Goal: Transaction & Acquisition: Purchase product/service

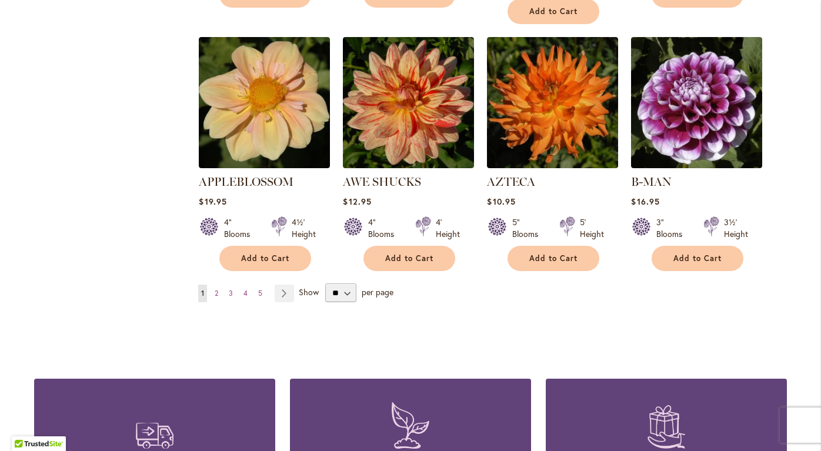
scroll to position [998, 0]
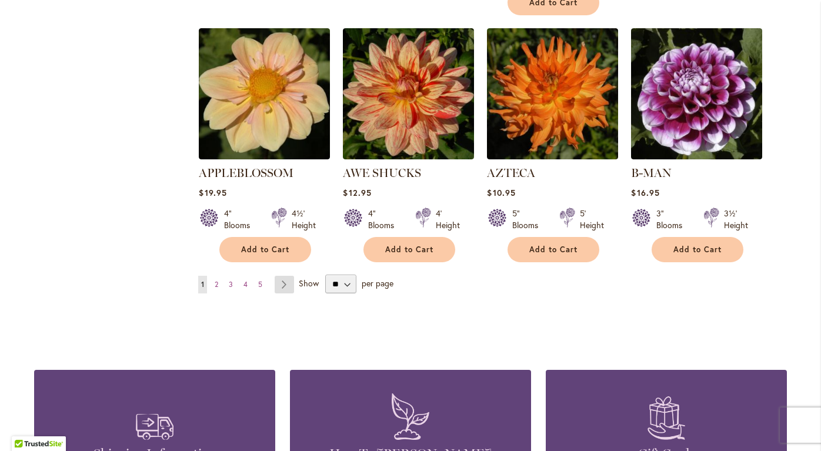
click at [285, 276] on link "Page Next" at bounding box center [284, 285] width 19 height 18
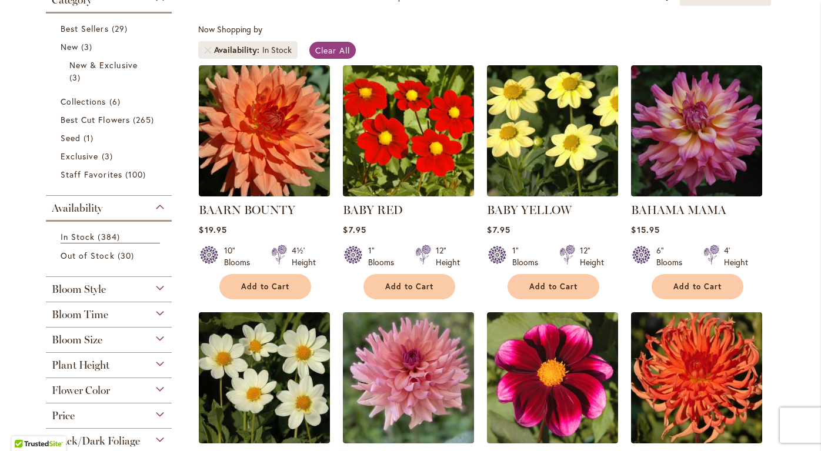
scroll to position [206, 0]
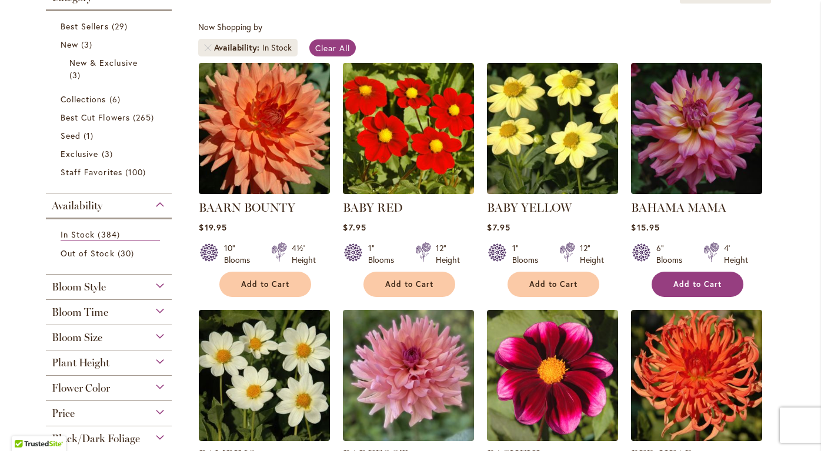
click at [697, 280] on span "Add to Cart" at bounding box center [697, 284] width 48 height 10
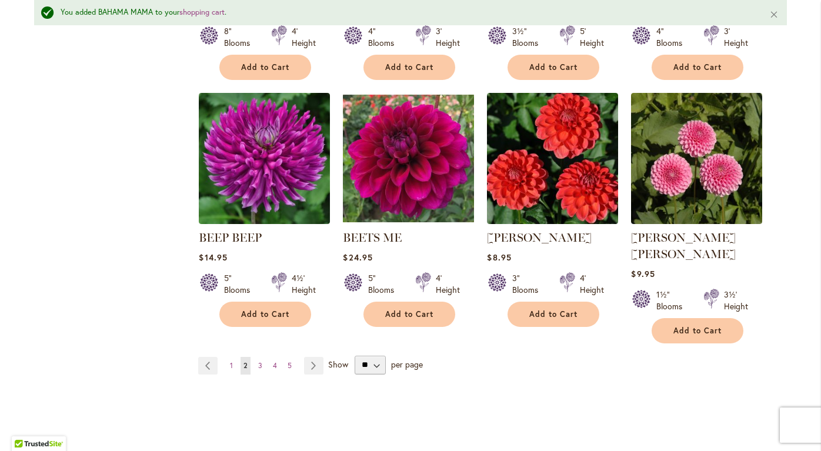
scroll to position [956, 0]
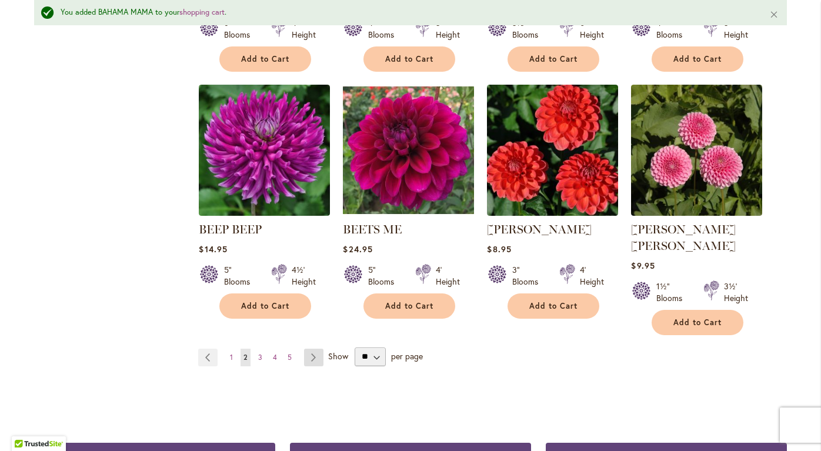
click at [315, 349] on link "Page Next" at bounding box center [313, 358] width 19 height 18
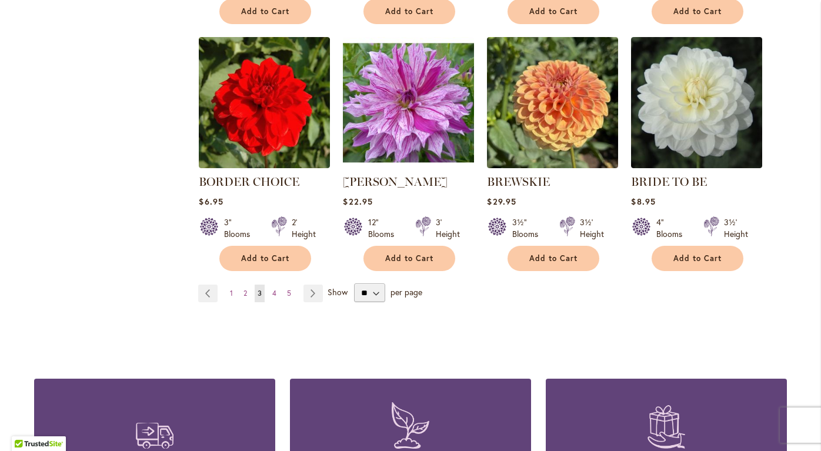
scroll to position [983, 0]
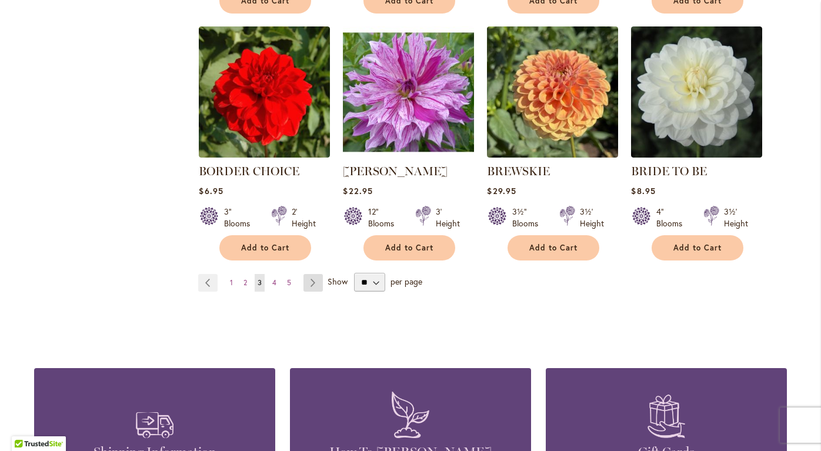
click at [314, 277] on link "Page Next" at bounding box center [312, 283] width 19 height 18
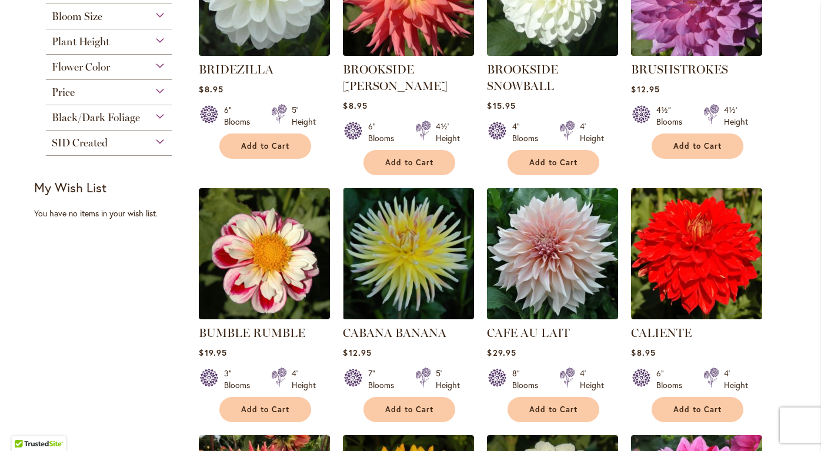
scroll to position [345, 0]
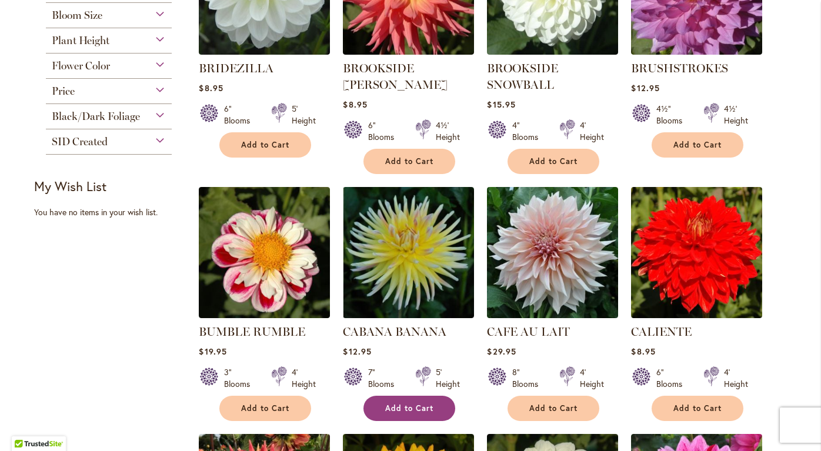
click at [407, 403] on span "Add to Cart" at bounding box center [409, 408] width 48 height 10
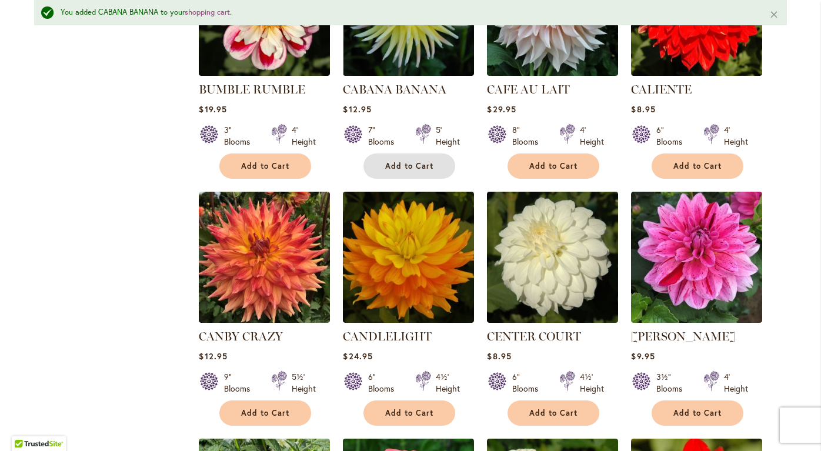
scroll to position [617, 0]
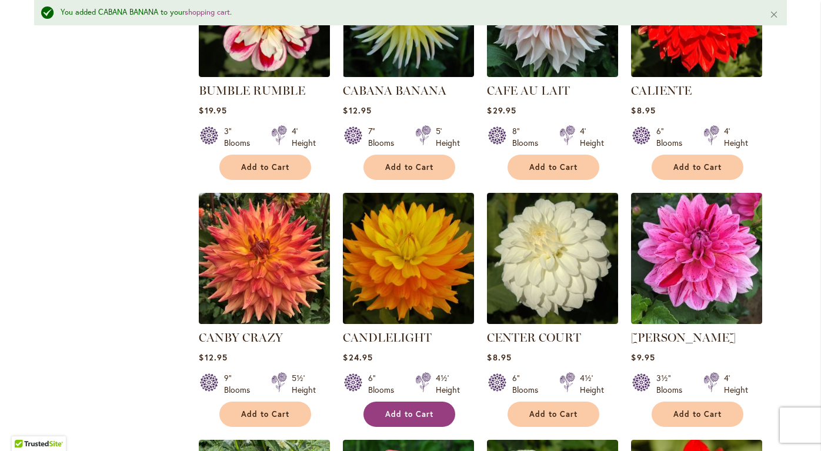
click at [401, 409] on span "Add to Cart" at bounding box center [409, 414] width 48 height 10
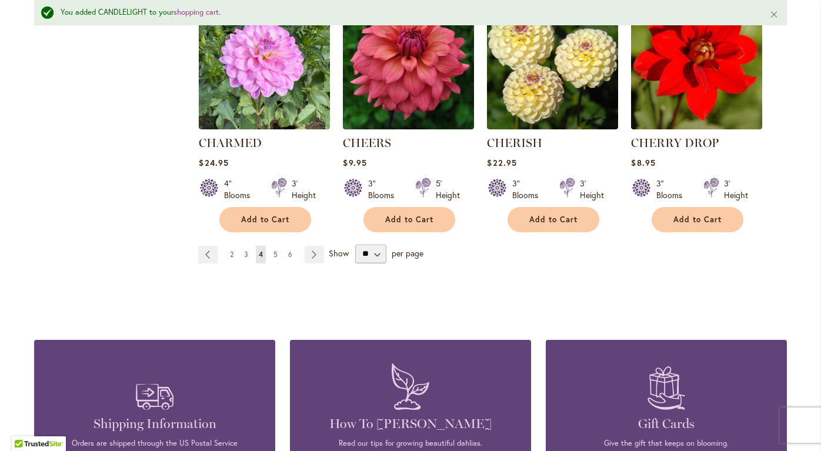
scroll to position [1061, 0]
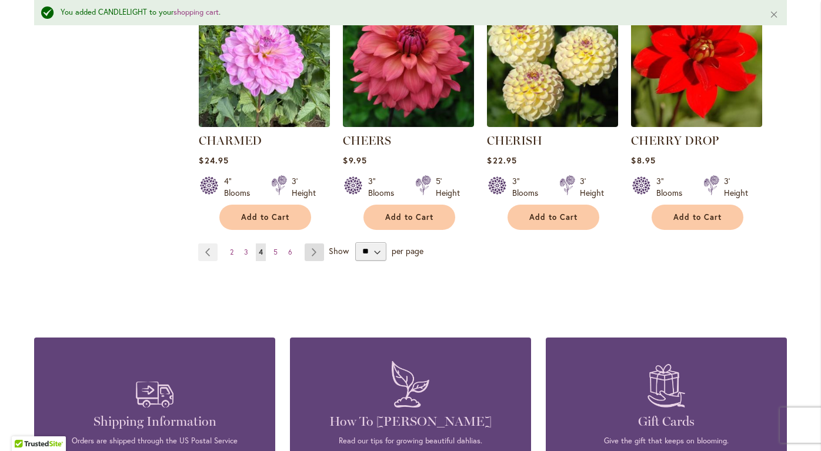
click at [313, 246] on link "Page Next" at bounding box center [314, 252] width 19 height 18
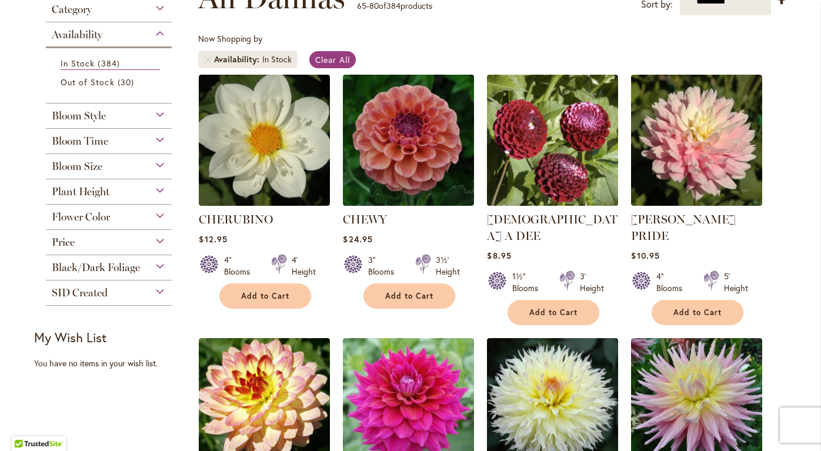
scroll to position [195, 0]
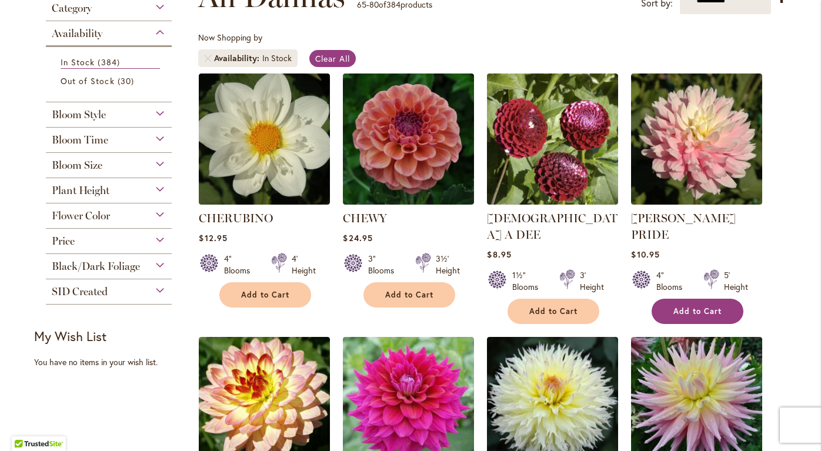
click at [687, 306] on span "Add to Cart" at bounding box center [697, 311] width 48 height 10
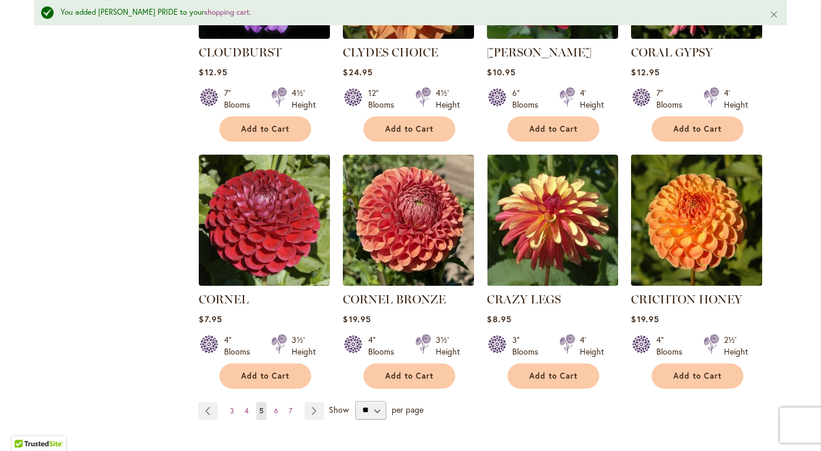
scroll to position [919, 0]
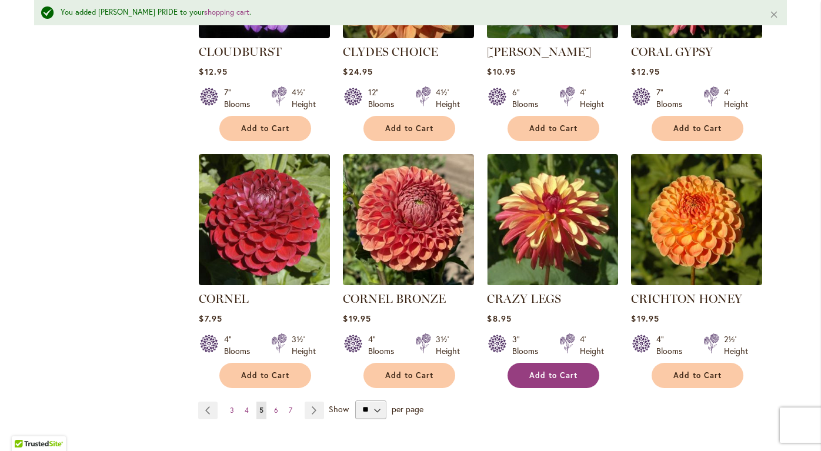
click at [551, 370] on span "Add to Cart" at bounding box center [553, 375] width 48 height 10
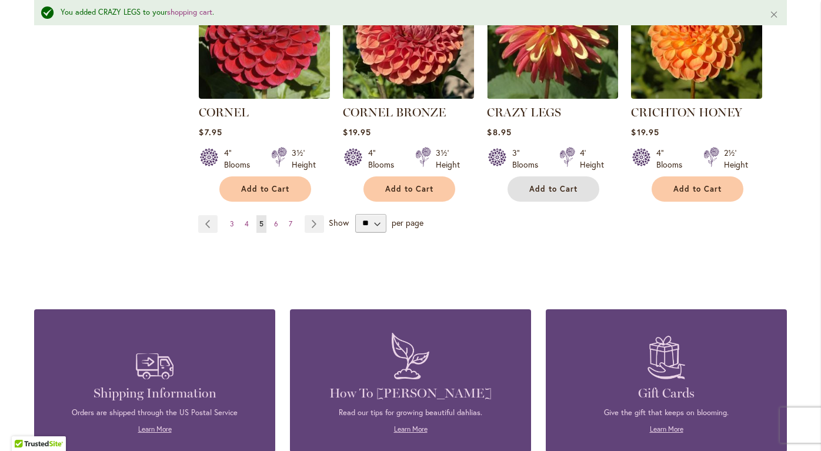
scroll to position [1111, 0]
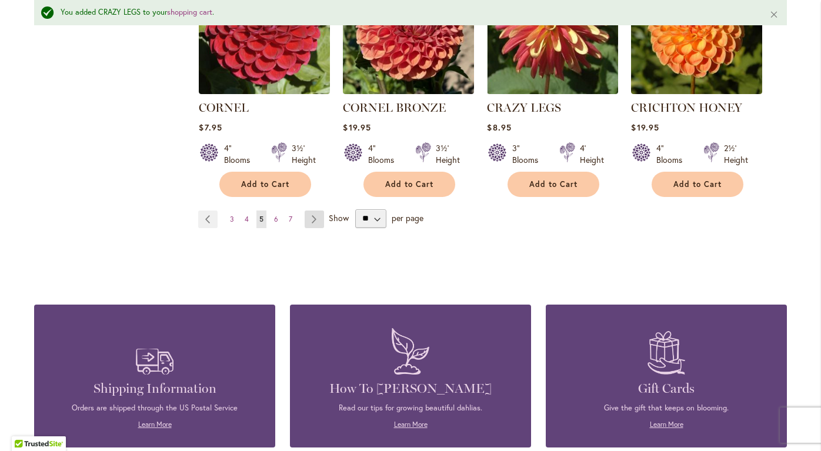
click at [312, 210] on link "Page Next" at bounding box center [314, 219] width 19 height 18
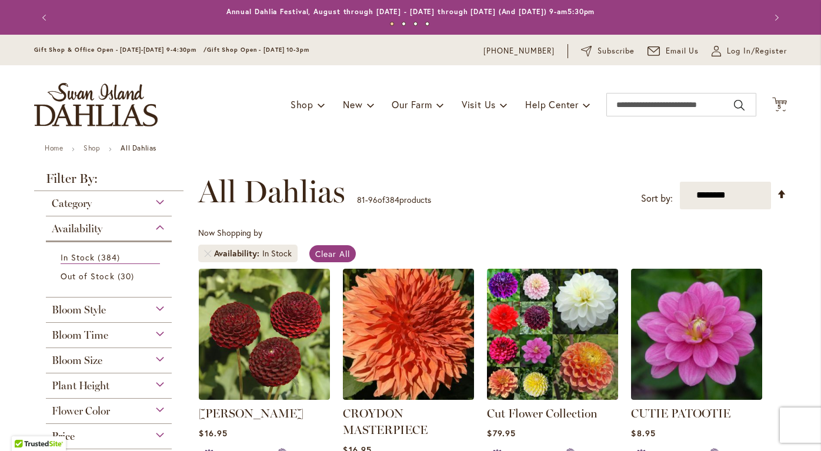
scroll to position [53, 0]
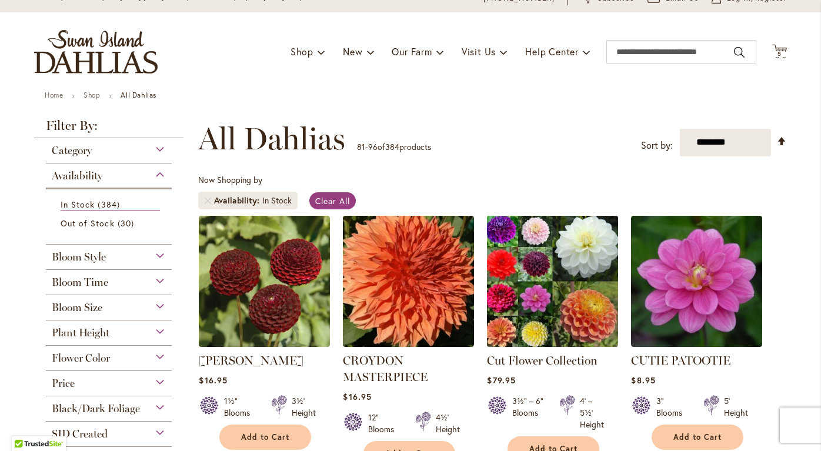
click at [547, 314] on img at bounding box center [553, 281] width 138 height 138
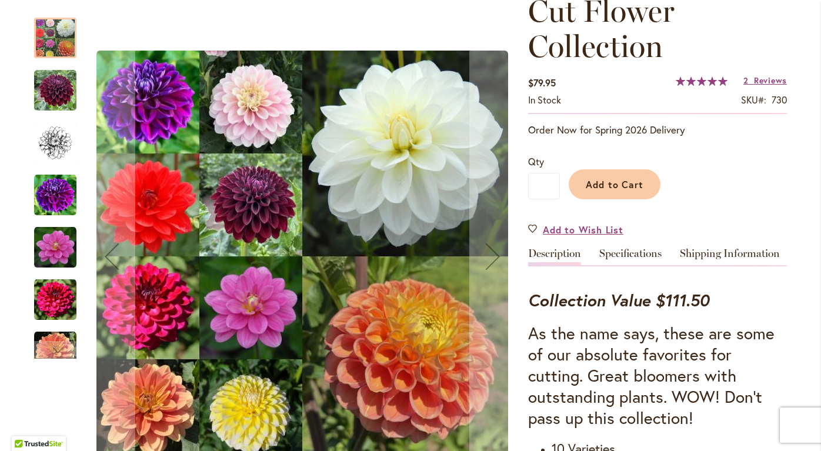
scroll to position [186, 0]
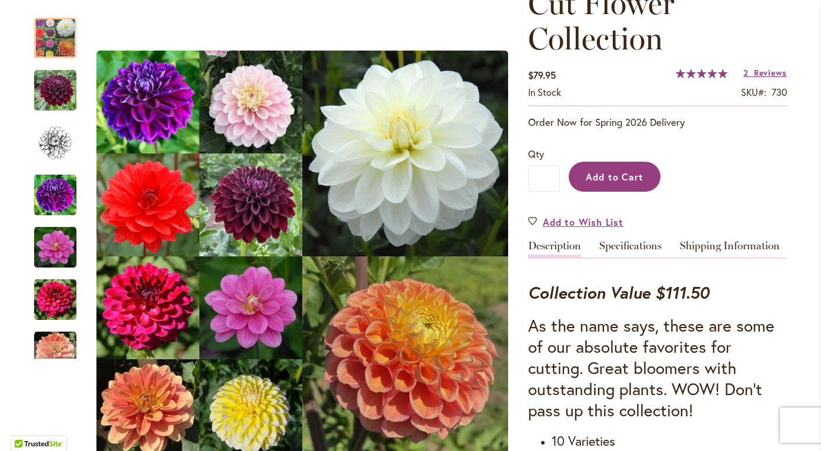
click at [591, 175] on span "Add to Cart" at bounding box center [615, 176] width 58 height 12
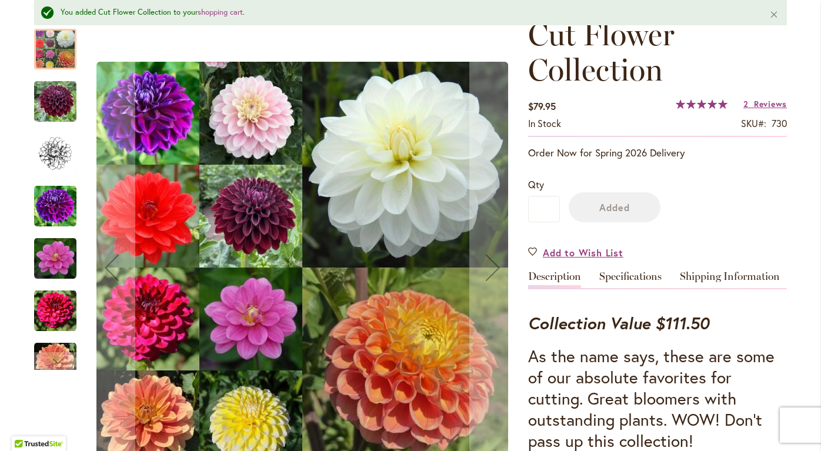
scroll to position [218, 0]
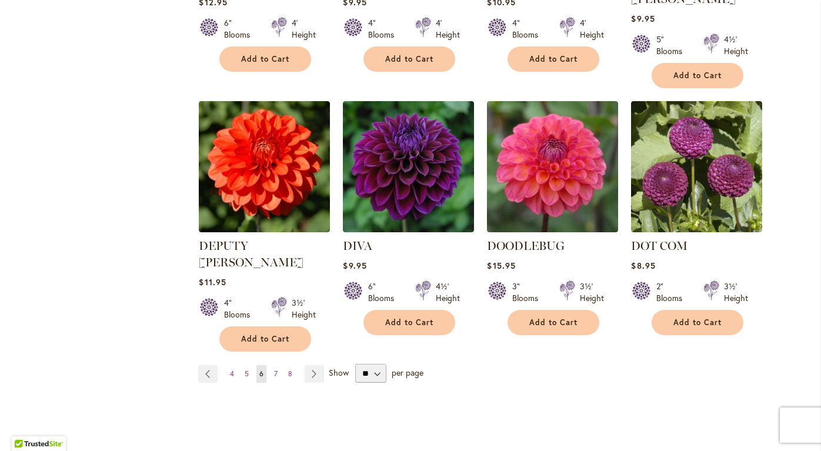
scroll to position [959, 0]
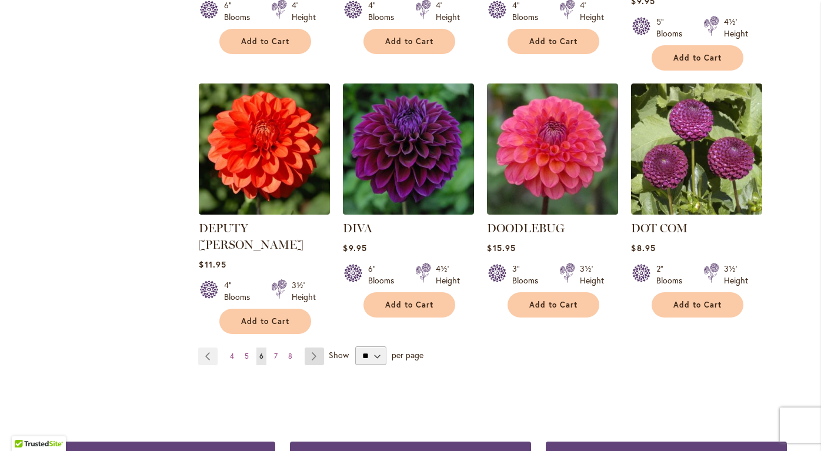
click at [310, 347] on link "Page Next" at bounding box center [314, 356] width 19 height 18
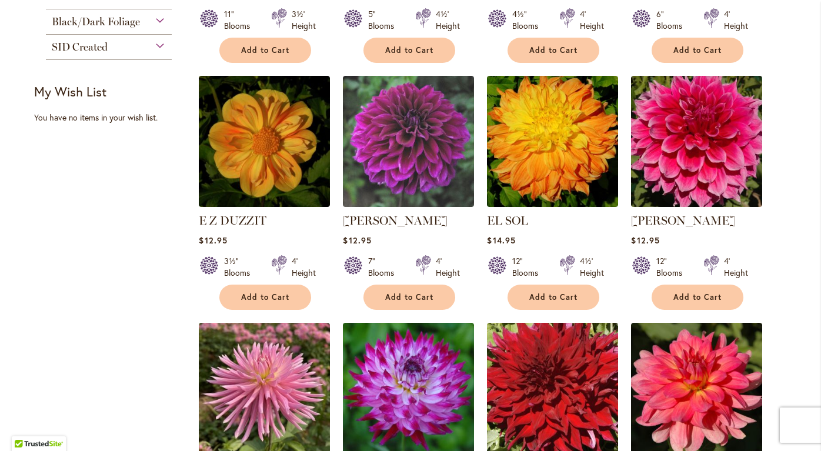
scroll to position [445, 0]
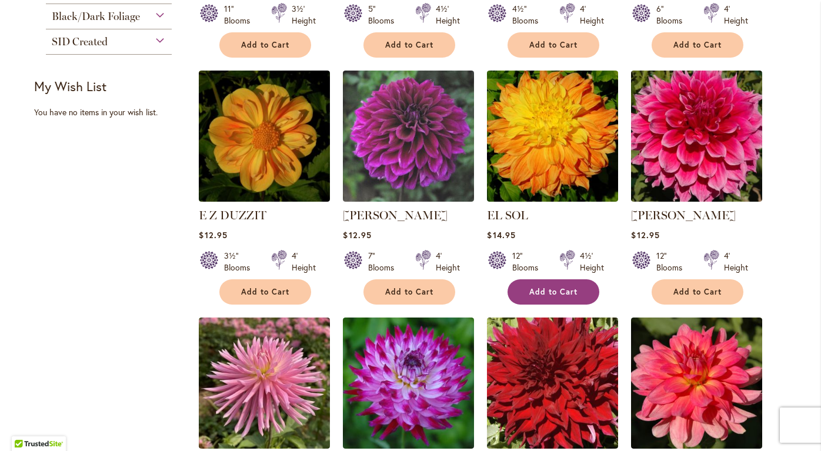
click at [534, 289] on span "Add to Cart" at bounding box center [553, 292] width 48 height 10
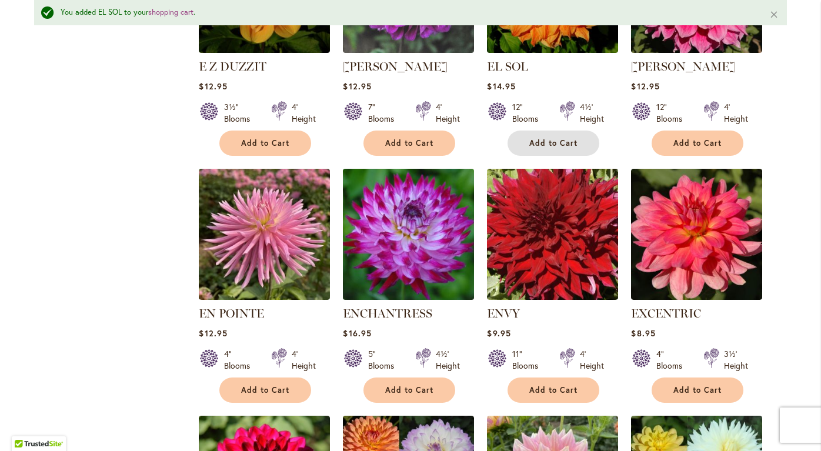
scroll to position [637, 0]
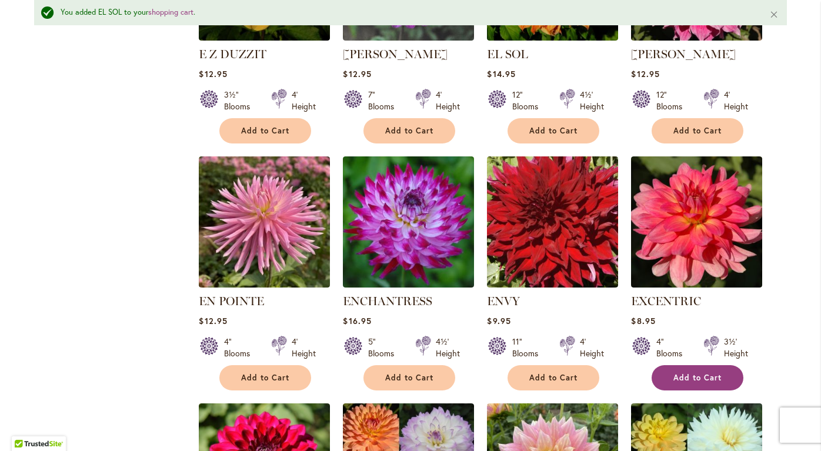
click at [686, 377] on span "Add to Cart" at bounding box center [697, 378] width 48 height 10
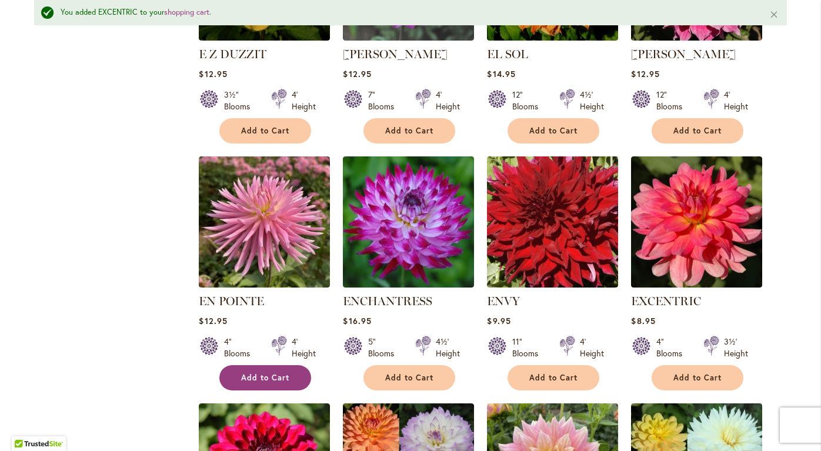
click at [257, 376] on span "Add to Cart" at bounding box center [265, 378] width 48 height 10
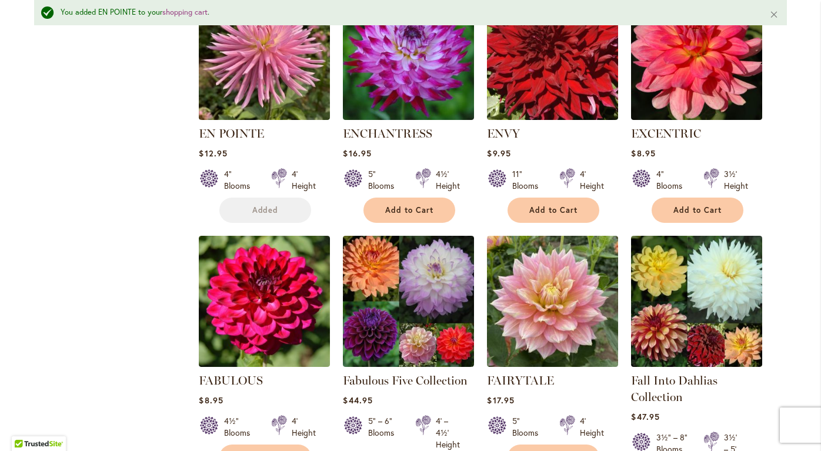
scroll to position [820, 0]
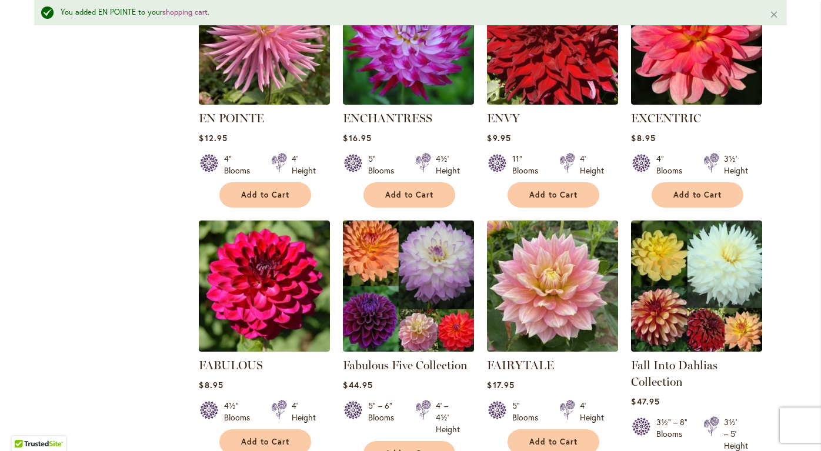
click at [404, 312] on img at bounding box center [409, 286] width 138 height 138
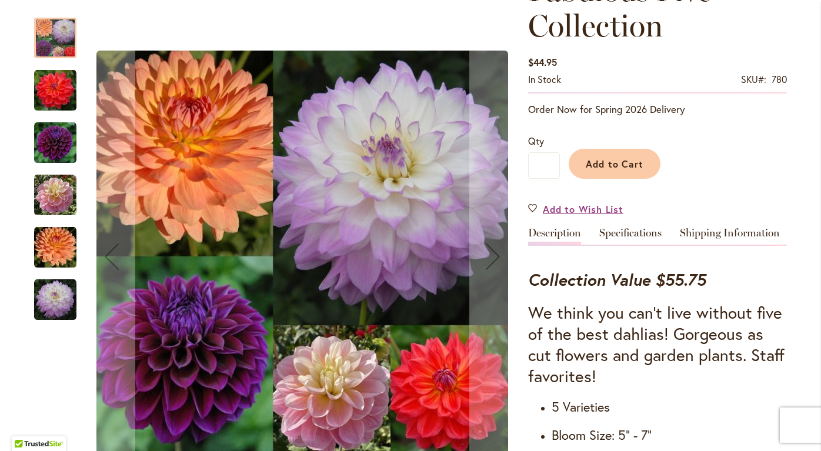
scroll to position [202, 0]
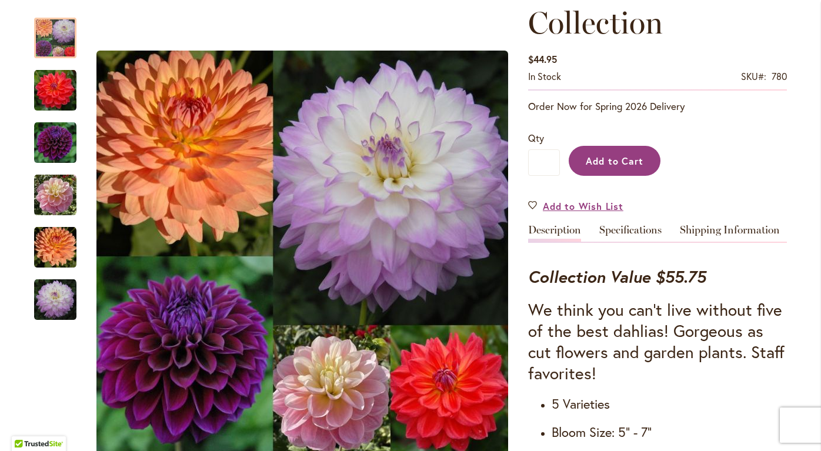
click at [601, 158] on span "Add to Cart" at bounding box center [615, 161] width 58 height 12
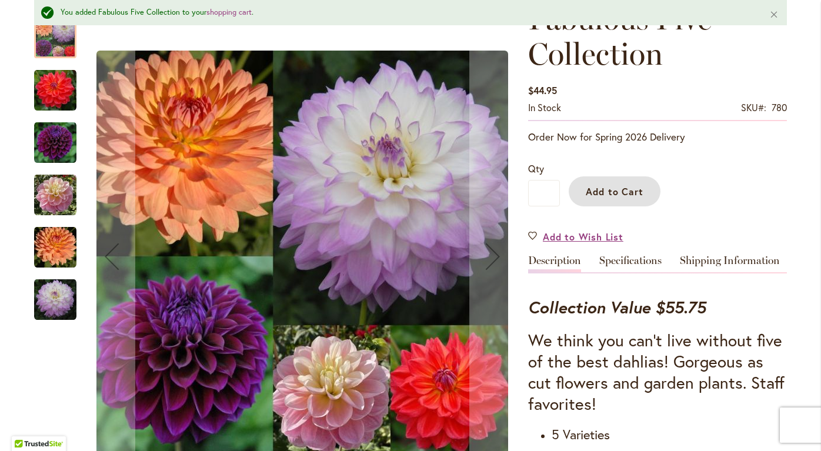
scroll to position [233, 0]
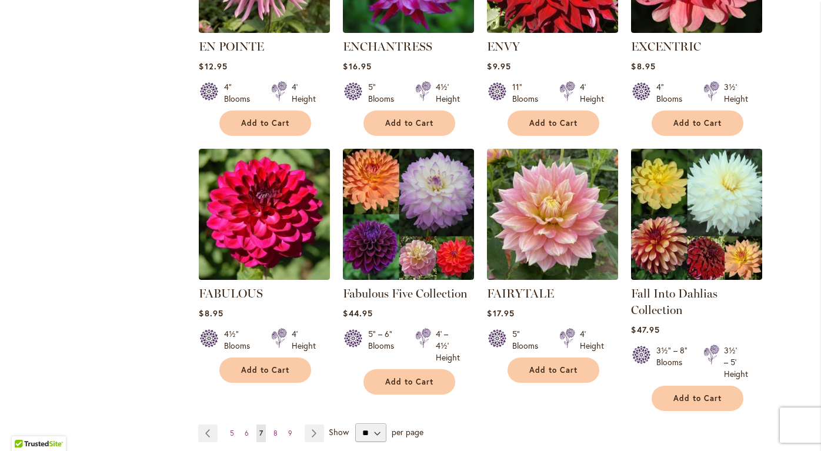
scroll to position [869, 0]
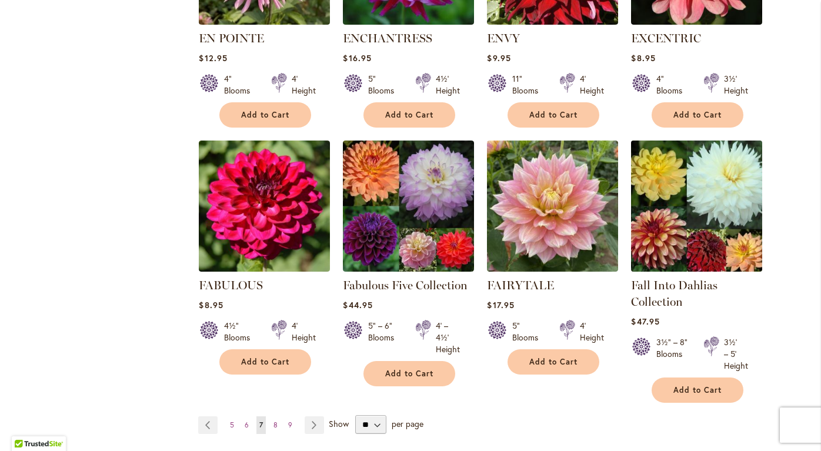
click at [694, 218] on img at bounding box center [697, 206] width 138 height 138
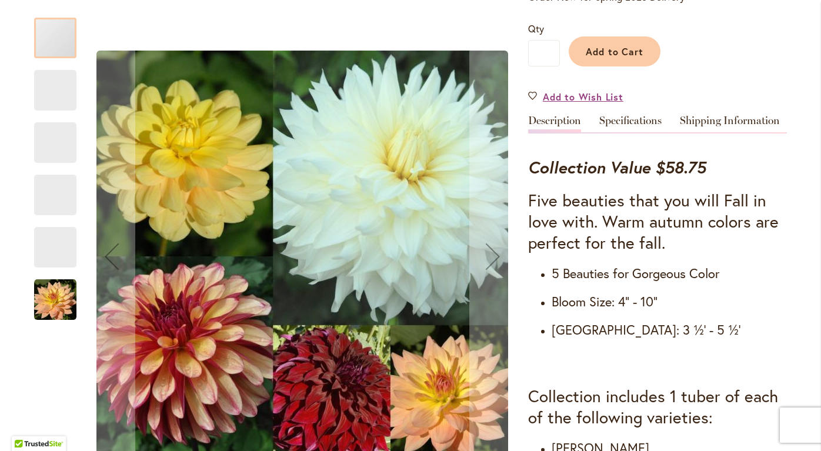
scroll to position [328, 0]
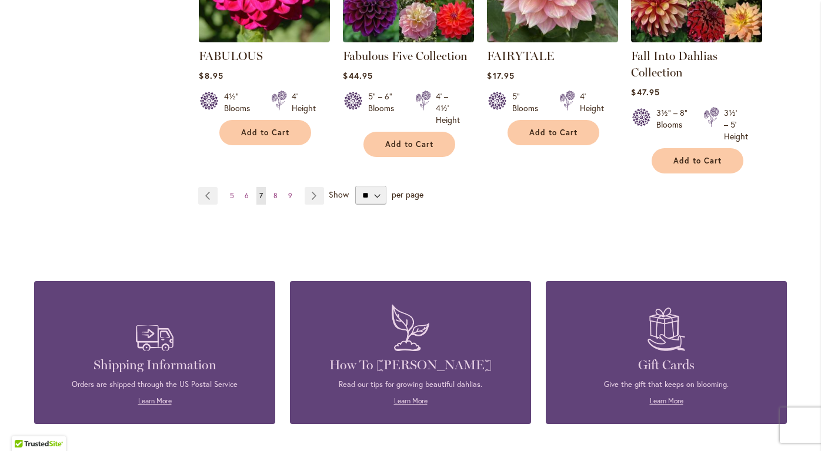
scroll to position [1074, 0]
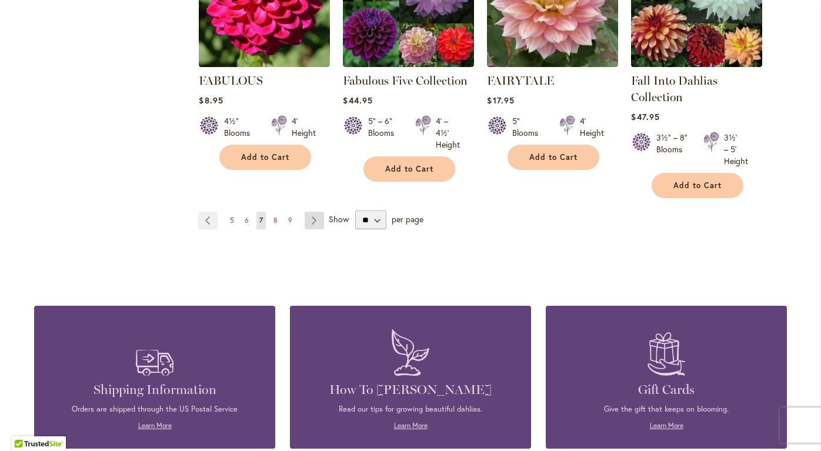
click at [312, 216] on link "Page Next" at bounding box center [314, 221] width 19 height 18
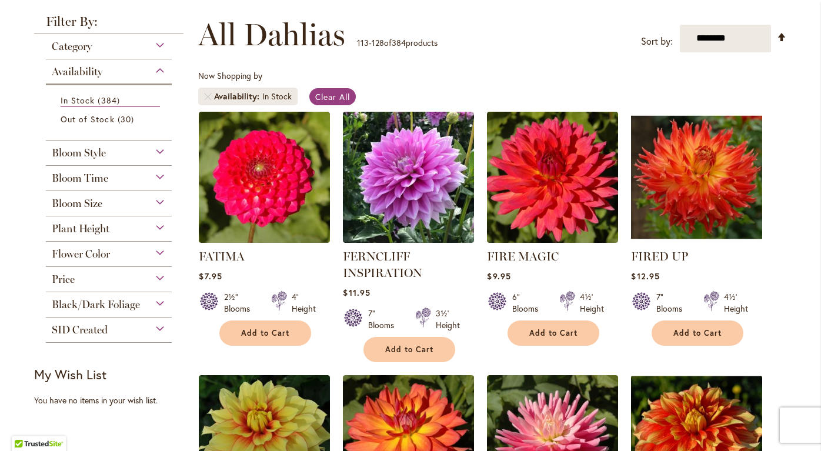
scroll to position [163, 0]
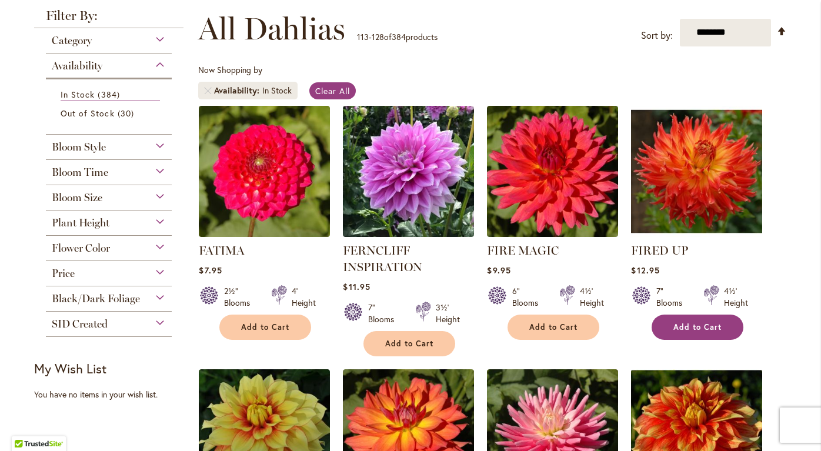
click at [678, 322] on span "Add to Cart" at bounding box center [697, 327] width 48 height 10
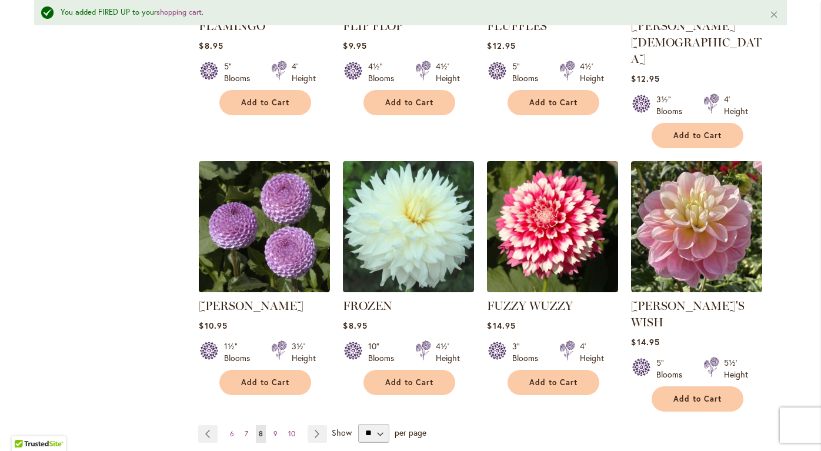
scroll to position [931, 0]
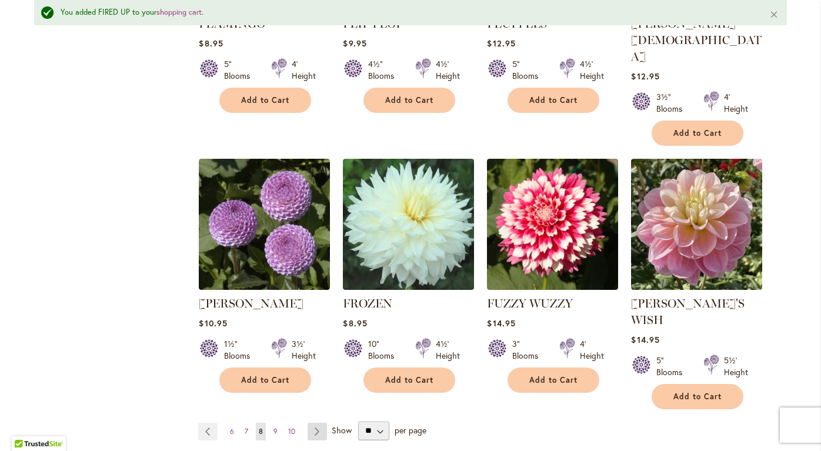
click at [316, 423] on link "Page Next" at bounding box center [316, 432] width 19 height 18
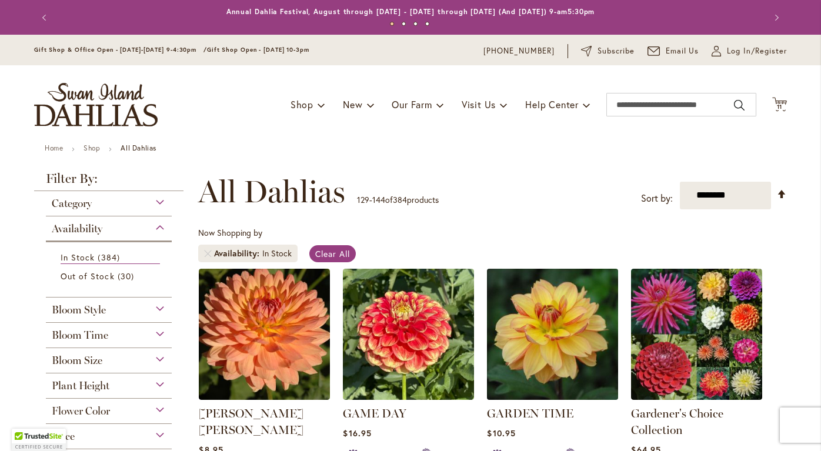
scroll to position [23, 0]
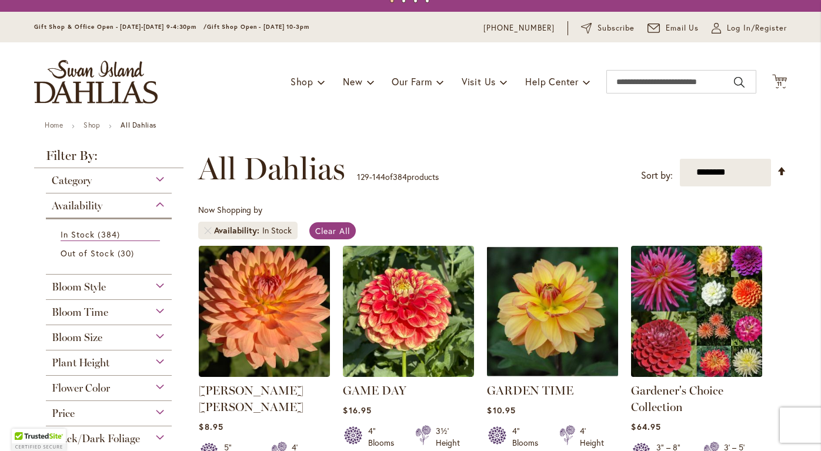
click at [691, 345] on img at bounding box center [697, 311] width 138 height 138
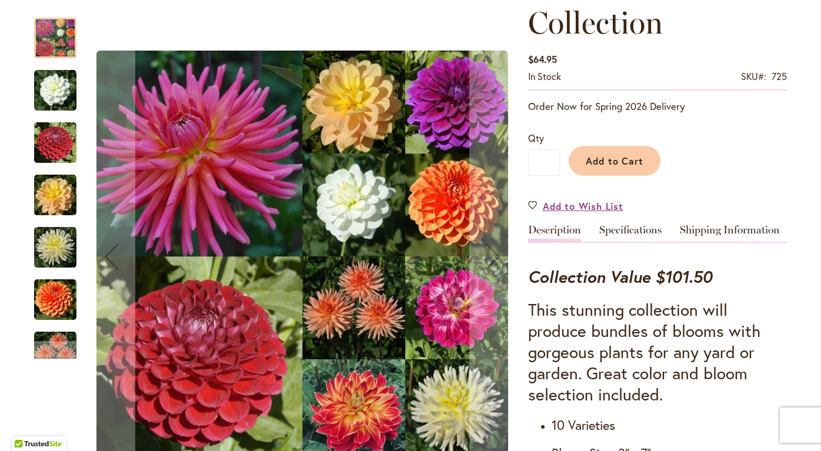
scroll to position [202, 0]
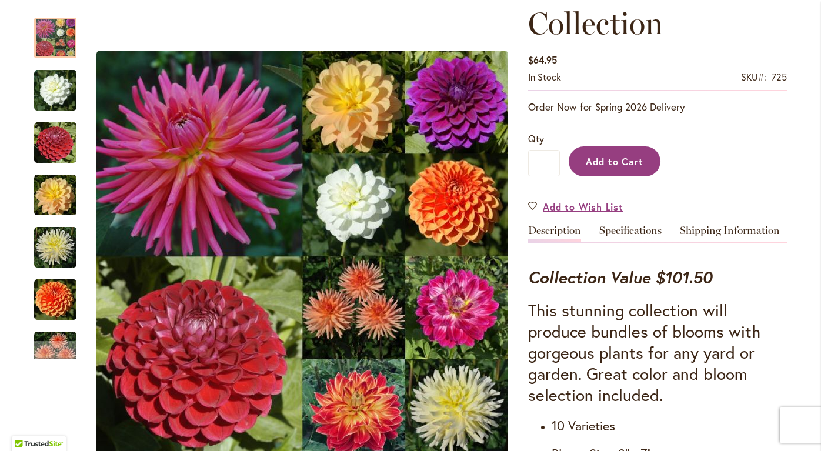
click at [596, 158] on span "Add to Cart" at bounding box center [615, 161] width 58 height 12
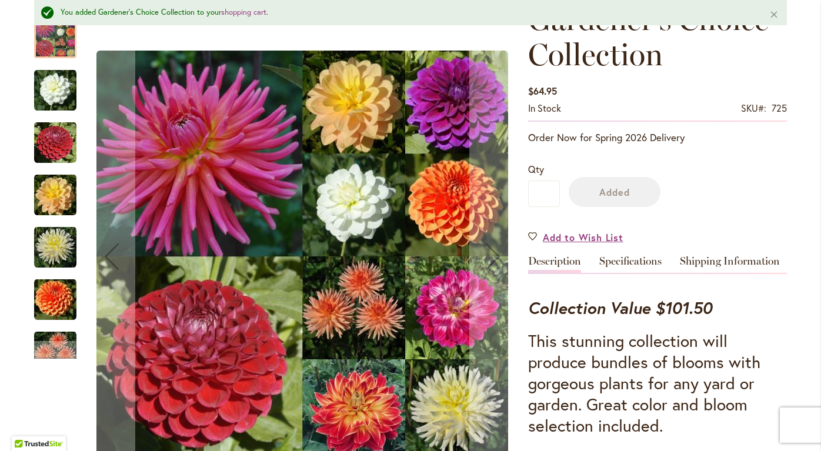
scroll to position [233, 0]
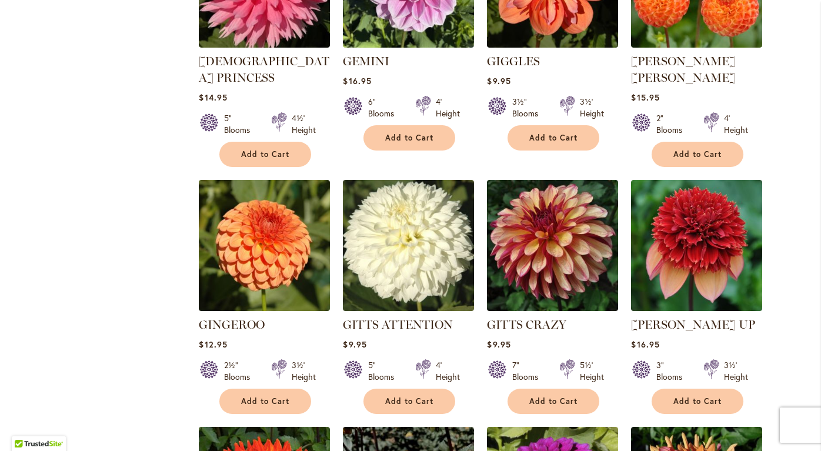
scroll to position [626, 0]
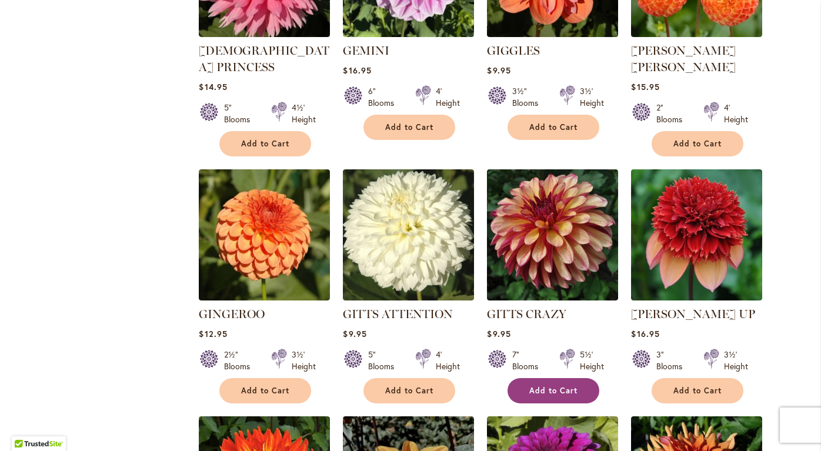
click at [549, 386] on span "Add to Cart" at bounding box center [553, 391] width 48 height 10
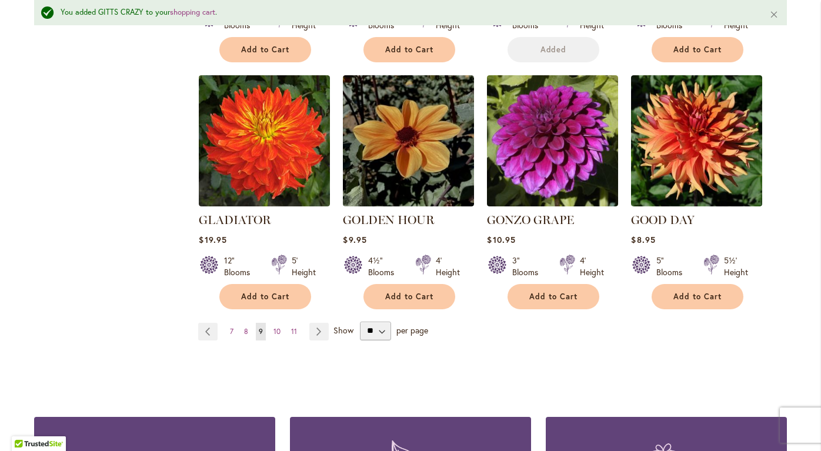
scroll to position [1044, 0]
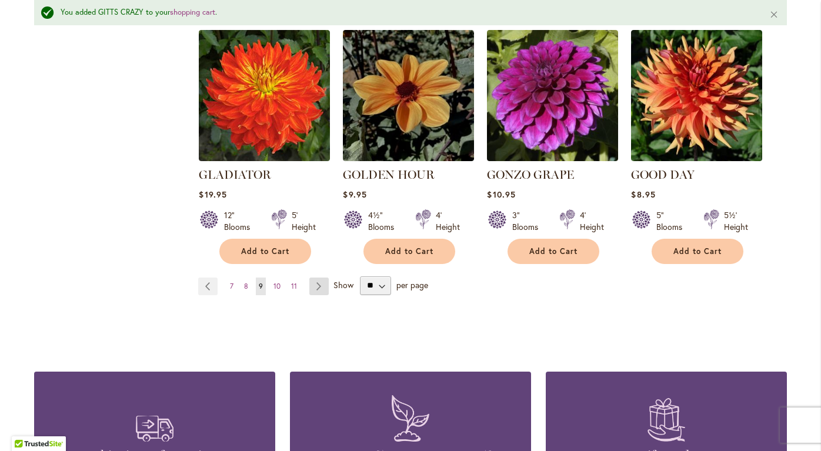
click at [317, 277] on link "Page Next" at bounding box center [318, 286] width 19 height 18
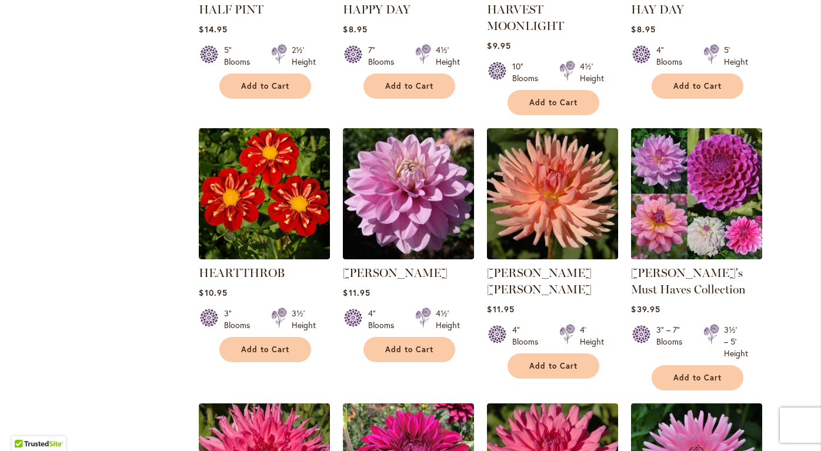
scroll to position [652, 0]
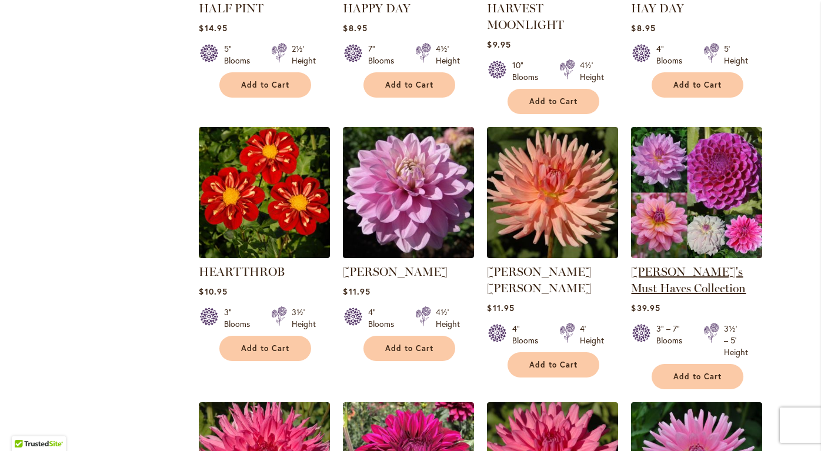
click at [653, 270] on link "[PERSON_NAME]'s Must Haves Collection" at bounding box center [688, 280] width 115 height 31
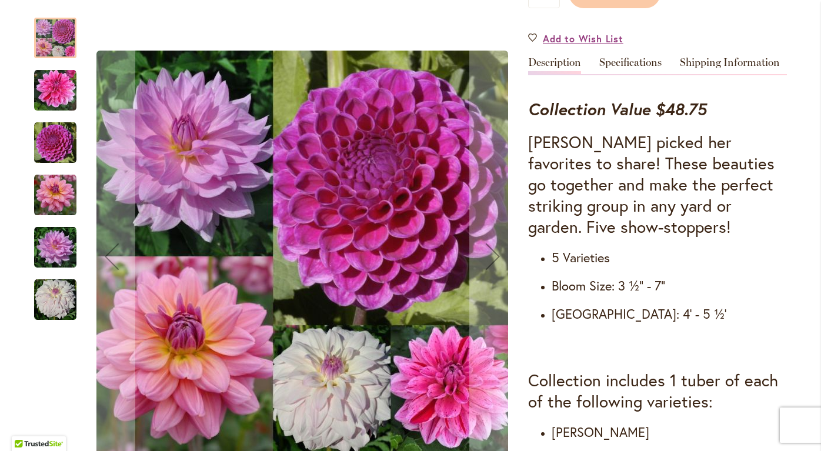
scroll to position [428, 0]
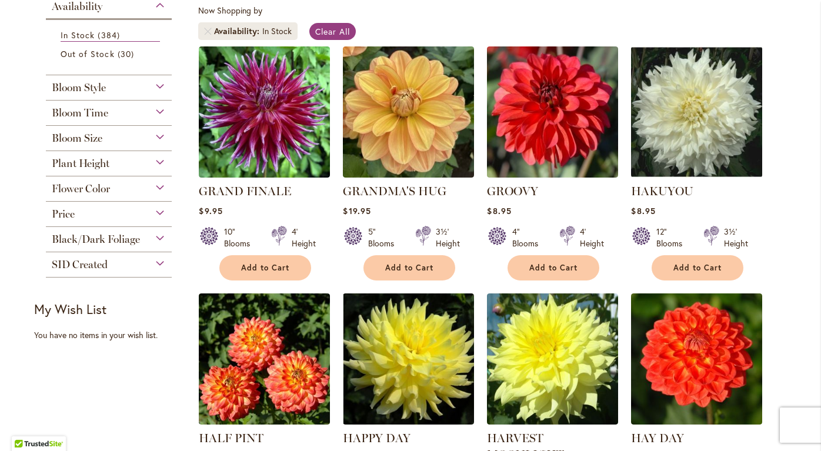
scroll to position [220, 0]
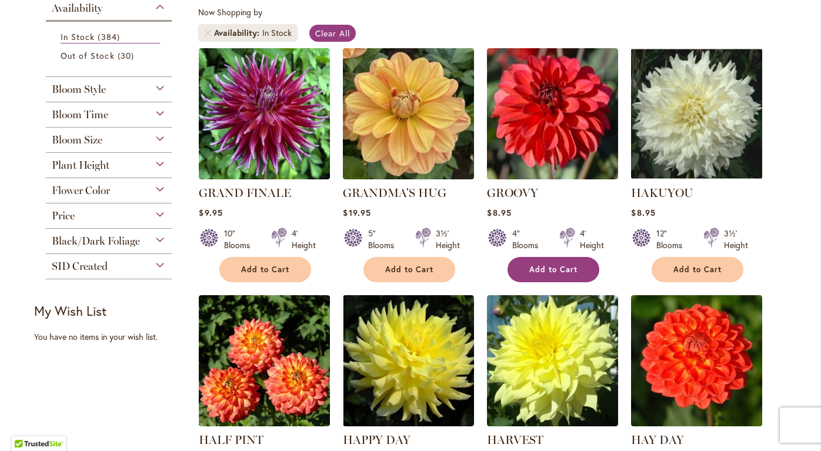
click at [563, 266] on span "Add to Cart" at bounding box center [553, 270] width 48 height 10
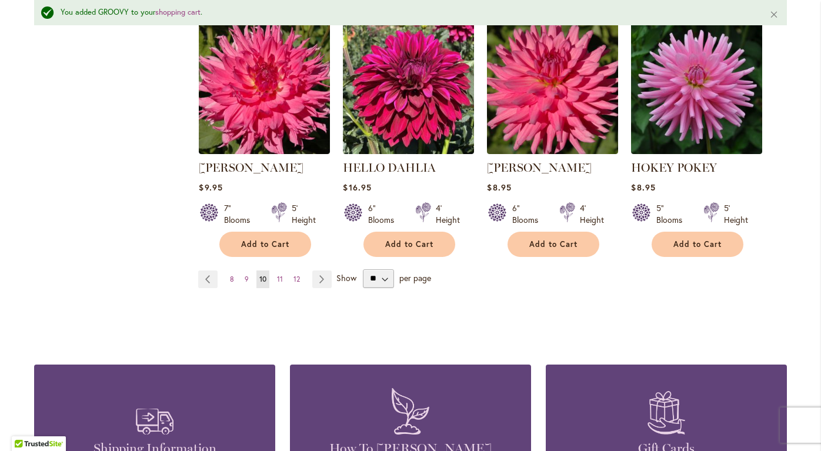
scroll to position [1080, 0]
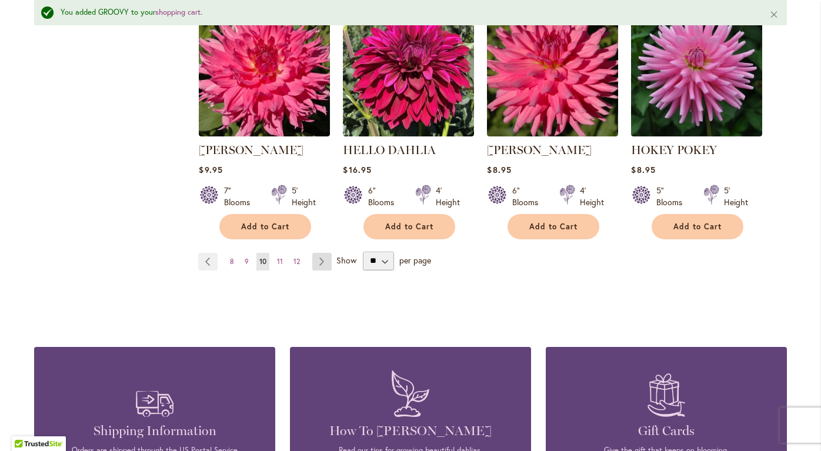
click at [320, 257] on link "Page Next" at bounding box center [321, 262] width 19 height 18
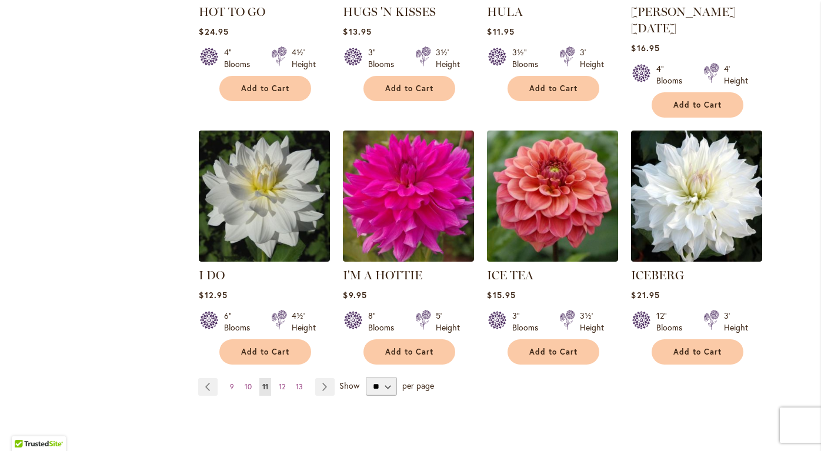
scroll to position [937, 0]
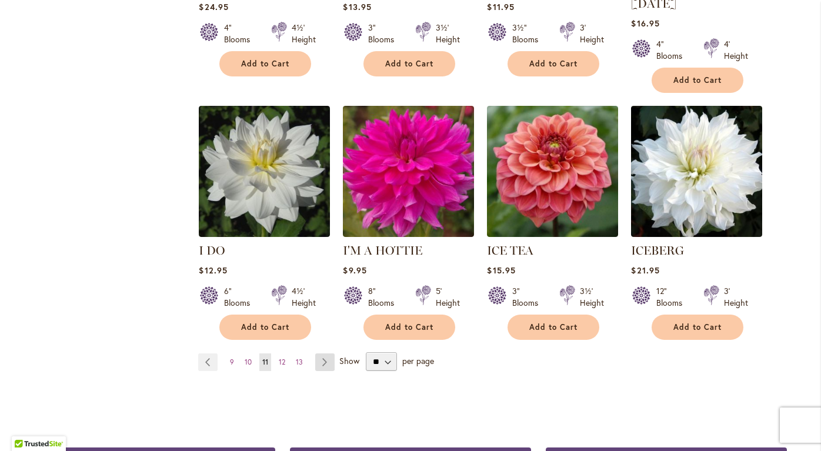
click at [323, 353] on link "Page Next" at bounding box center [324, 362] width 19 height 18
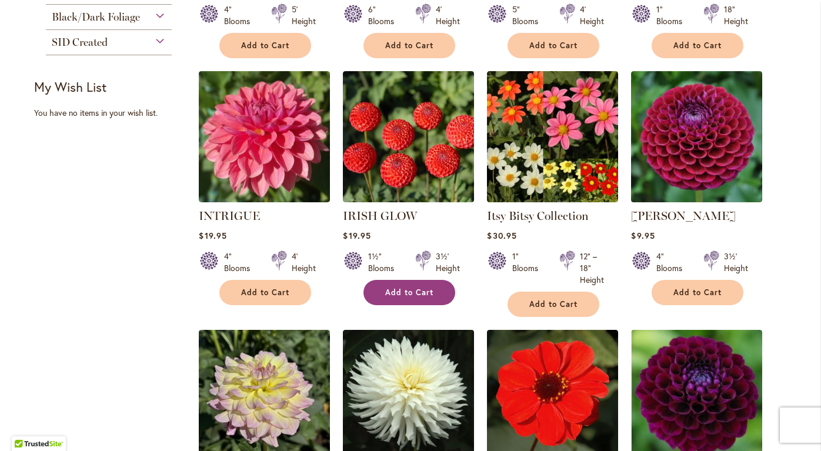
scroll to position [443, 0]
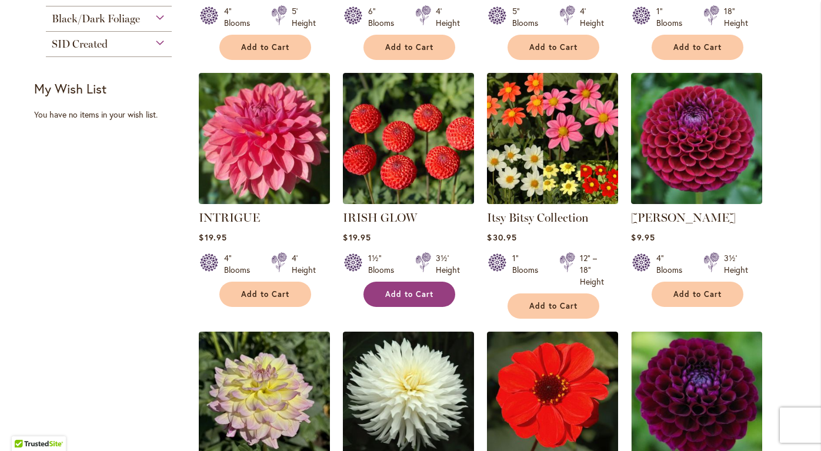
click at [412, 292] on span "Add to Cart" at bounding box center [409, 294] width 48 height 10
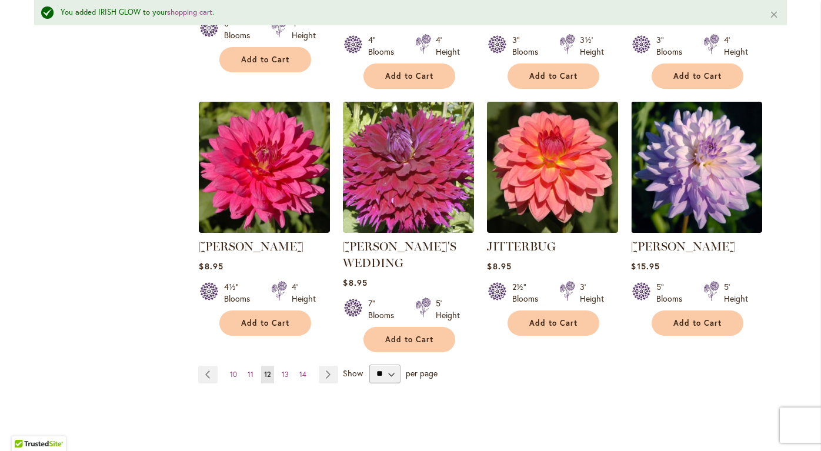
scroll to position [971, 0]
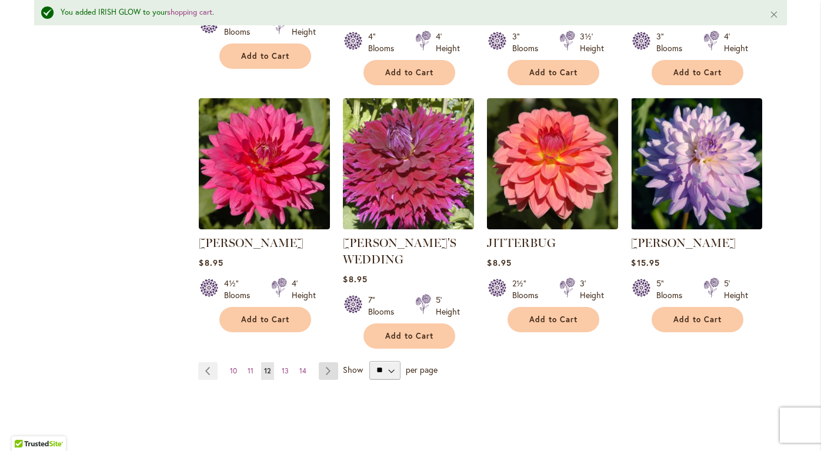
click at [326, 362] on link "Page Next" at bounding box center [328, 371] width 19 height 18
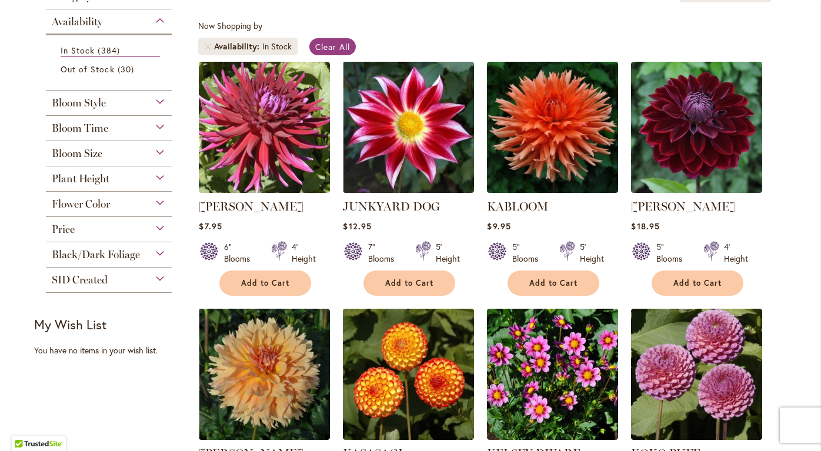
scroll to position [214, 0]
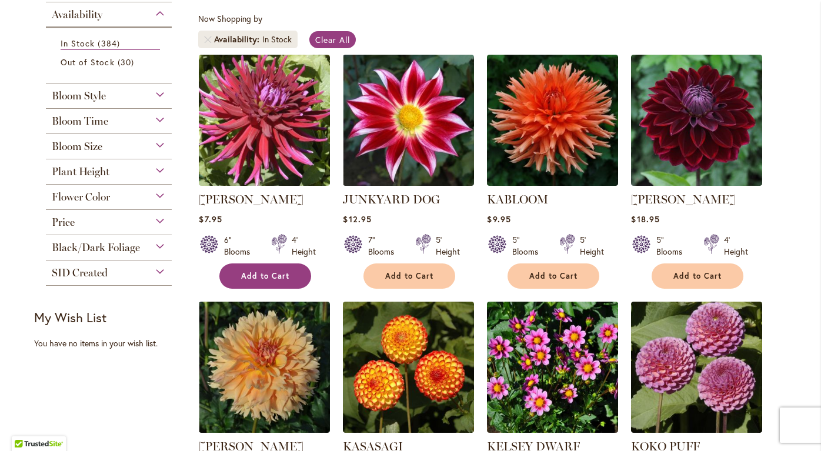
click at [264, 271] on span "Add to Cart" at bounding box center [265, 276] width 48 height 10
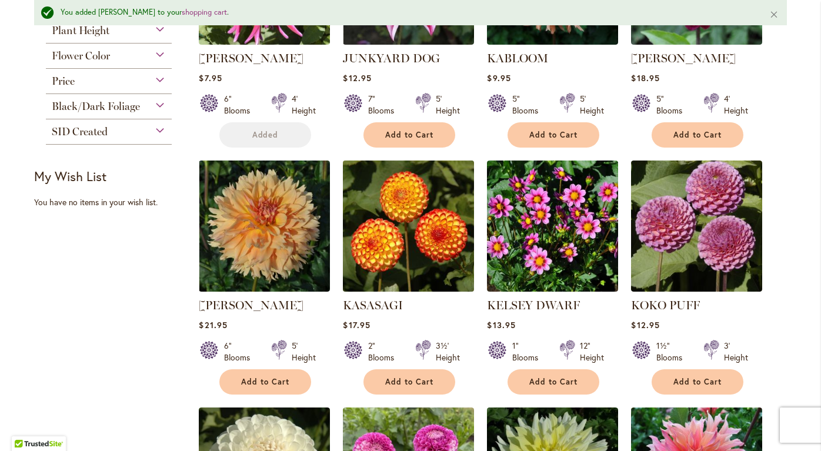
scroll to position [436, 0]
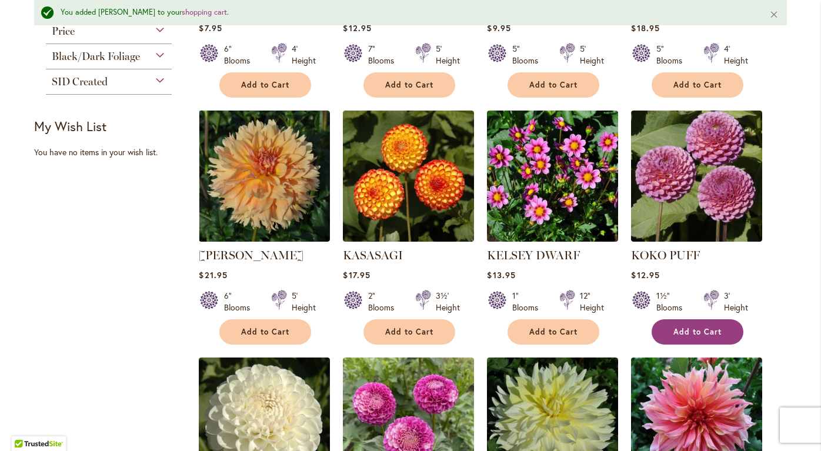
click at [694, 335] on button "Add to Cart" at bounding box center [697, 331] width 92 height 25
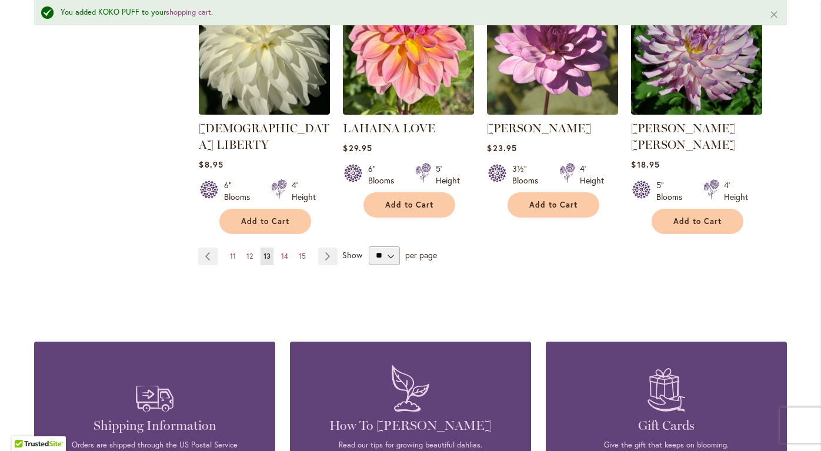
scroll to position [1071, 0]
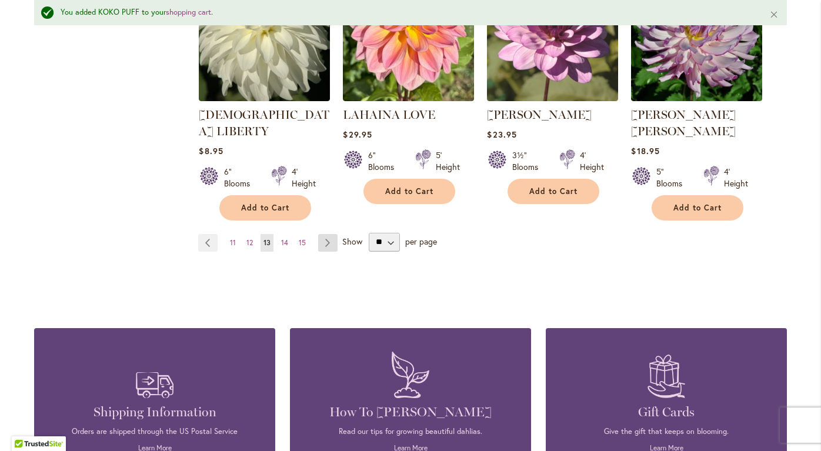
click at [329, 234] on link "Page Next" at bounding box center [327, 243] width 19 height 18
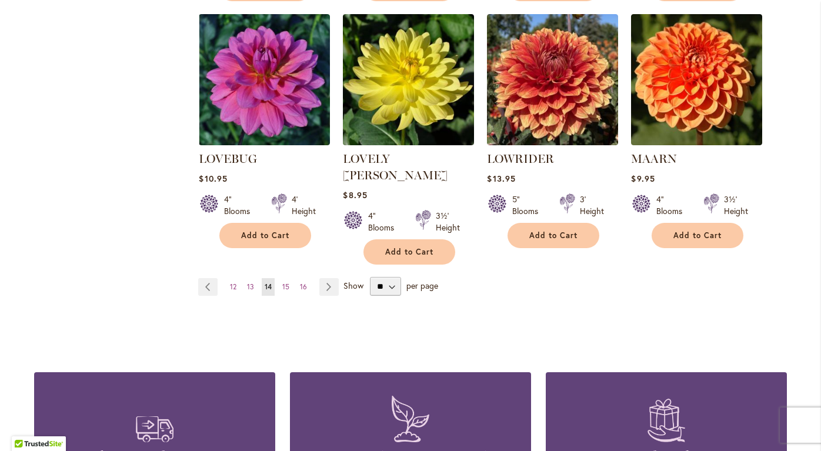
scroll to position [1033, 0]
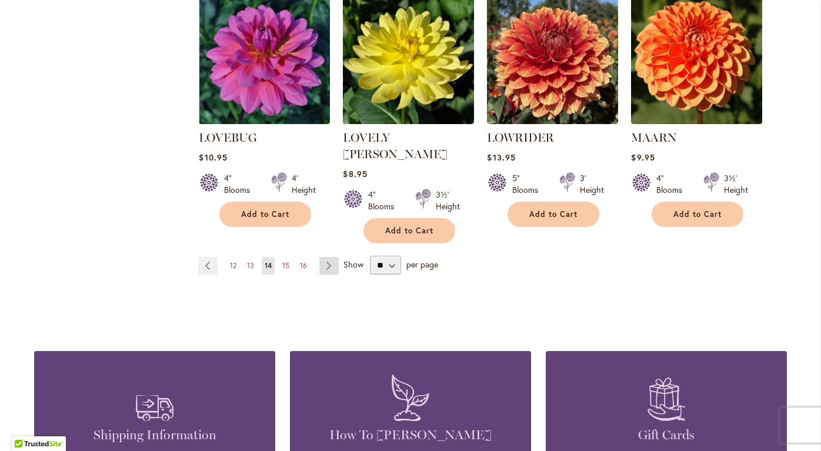
click at [326, 257] on link "Page Next" at bounding box center [328, 266] width 19 height 18
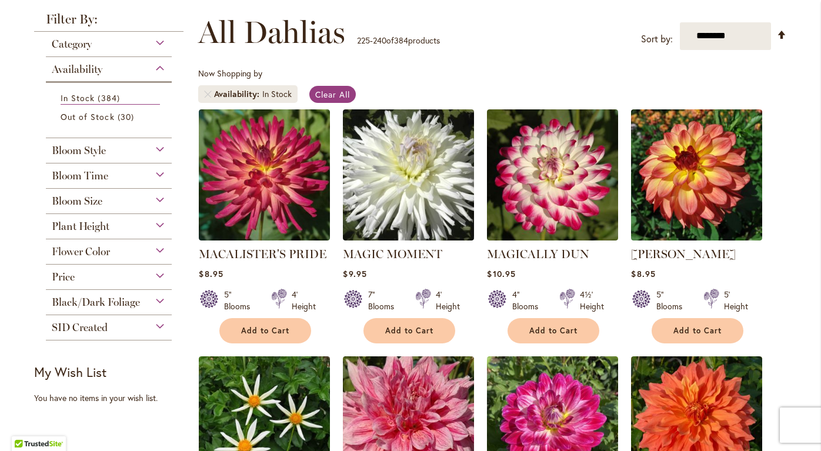
scroll to position [160, 0]
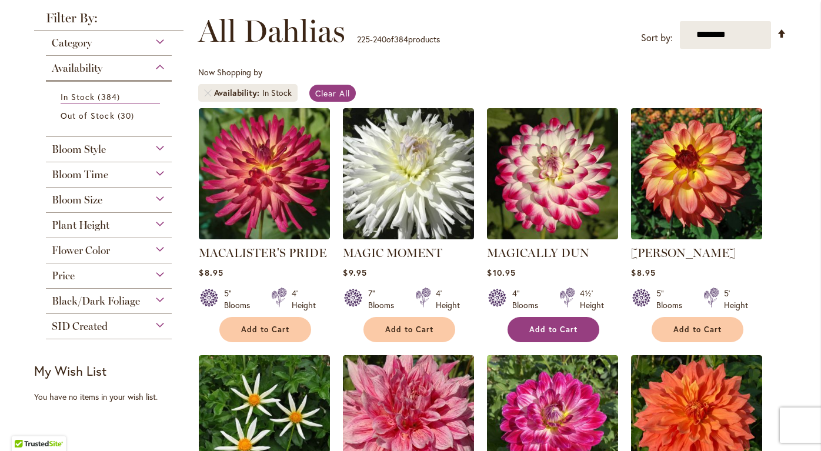
click at [551, 322] on button "Add to Cart" at bounding box center [553, 329] width 92 height 25
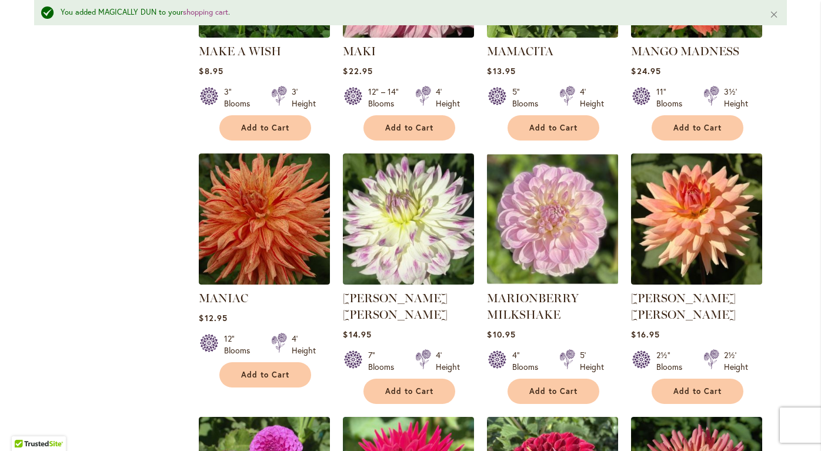
scroll to position [641, 0]
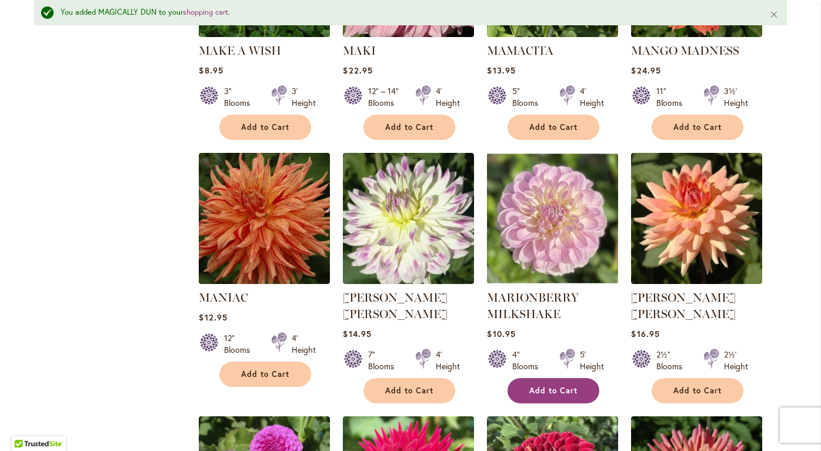
click at [542, 387] on span "Add to Cart" at bounding box center [553, 391] width 48 height 10
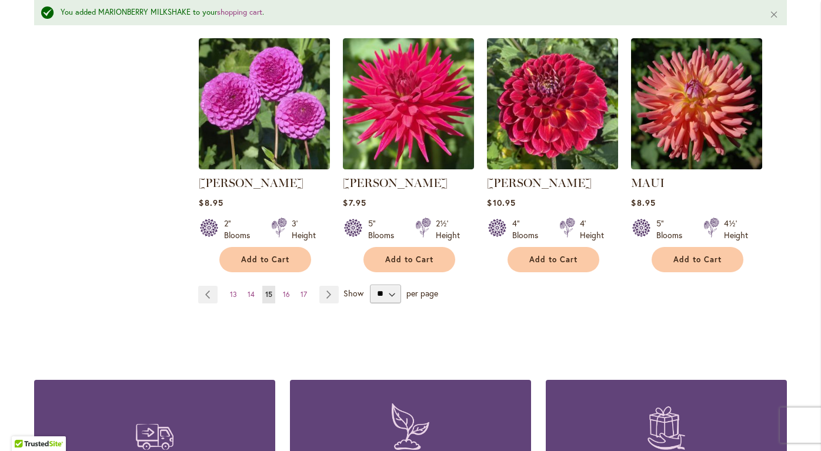
scroll to position [1025, 0]
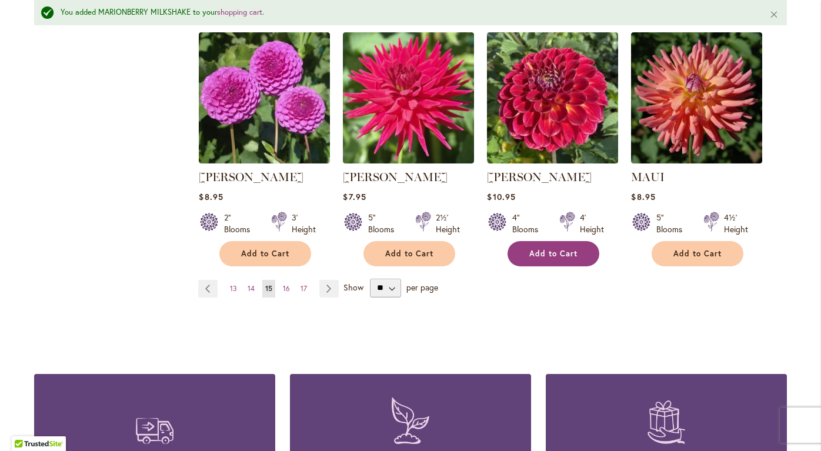
click at [536, 249] on span "Add to Cart" at bounding box center [553, 254] width 48 height 10
click at [327, 283] on link "Page Next" at bounding box center [328, 289] width 19 height 18
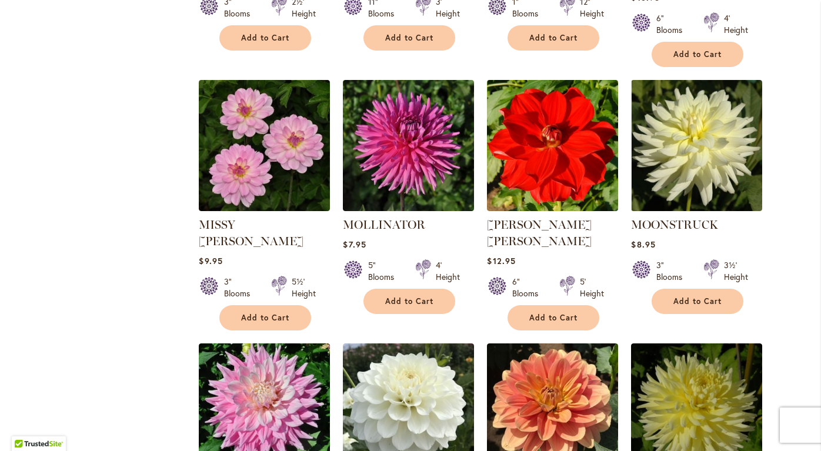
scroll to position [700, 0]
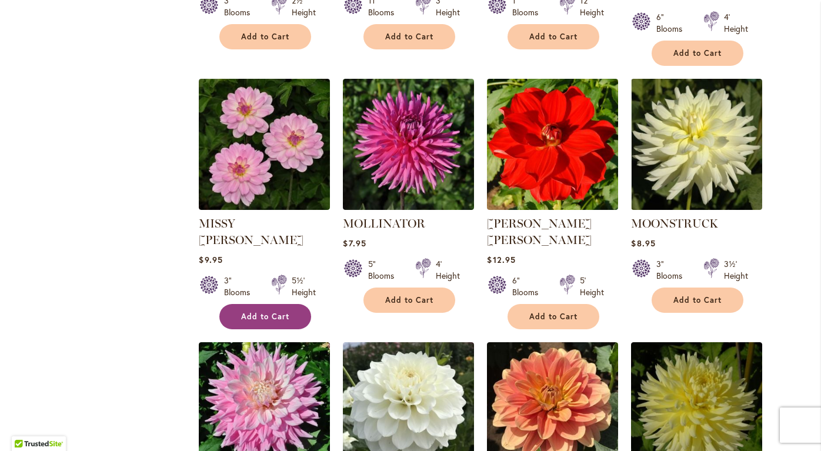
click at [261, 312] on span "Add to Cart" at bounding box center [265, 317] width 48 height 10
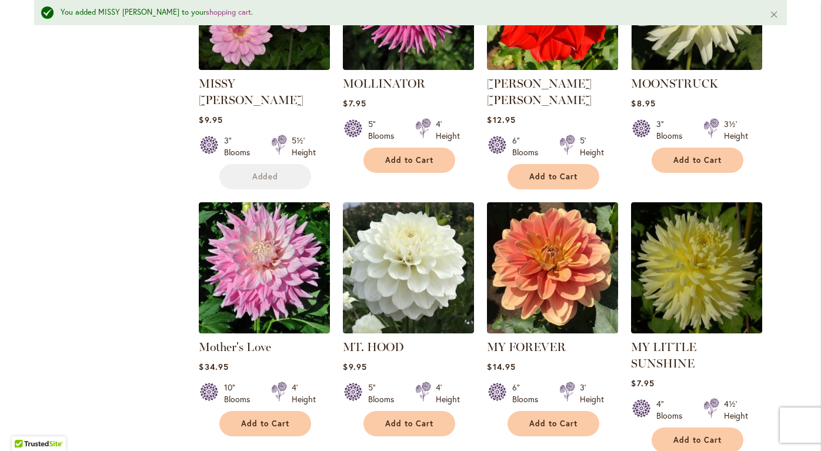
scroll to position [945, 0]
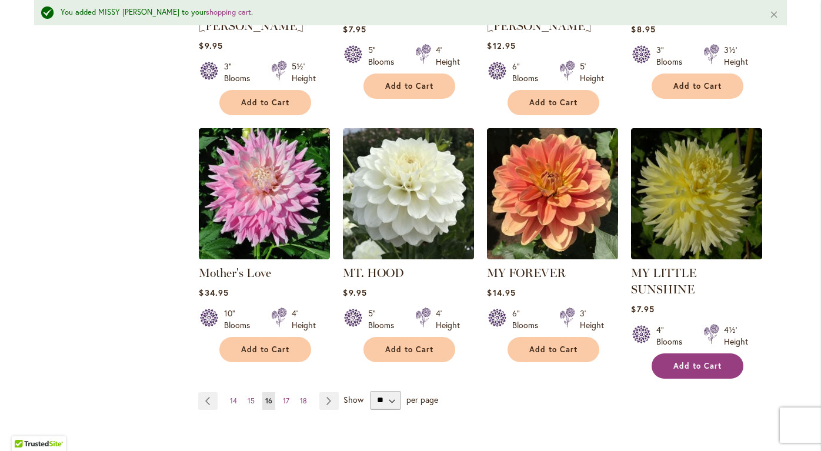
click at [686, 361] on span "Add to Cart" at bounding box center [697, 366] width 48 height 10
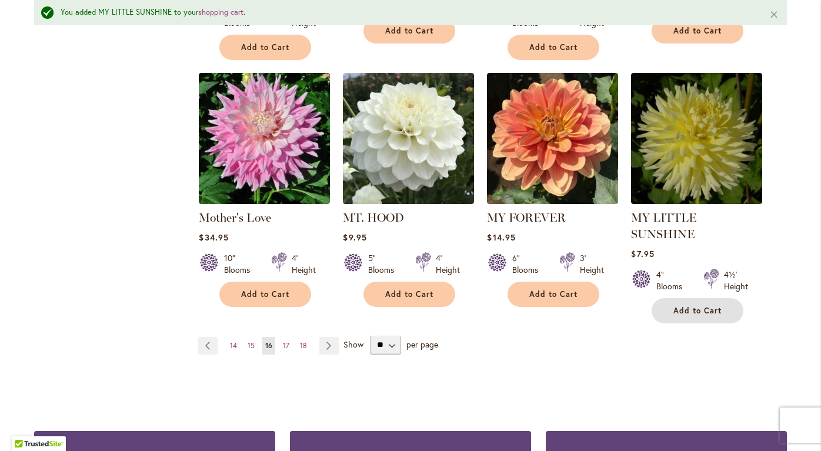
scroll to position [1006, 0]
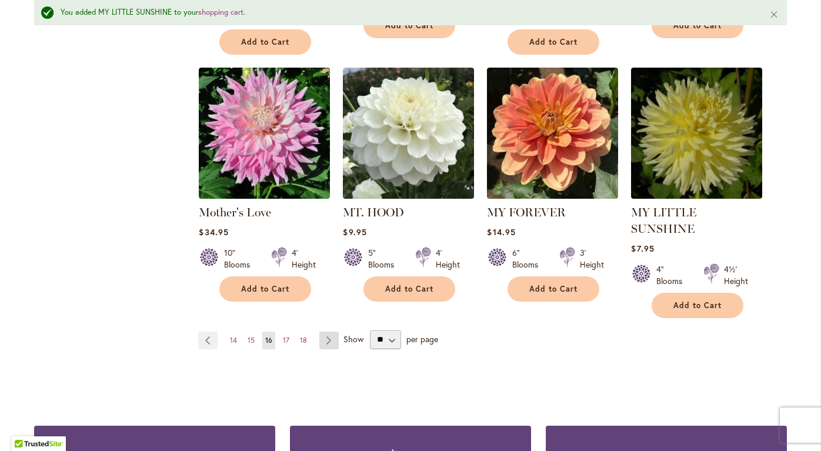
click at [326, 332] on link "Page Next" at bounding box center [328, 341] width 19 height 18
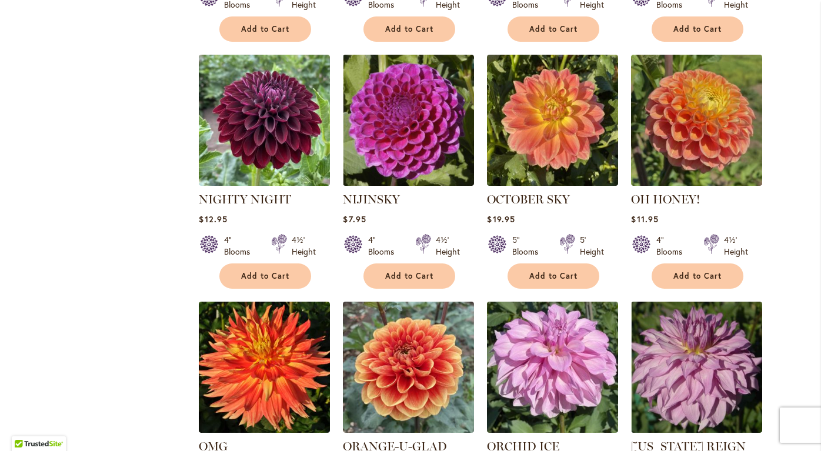
scroll to position [717, 0]
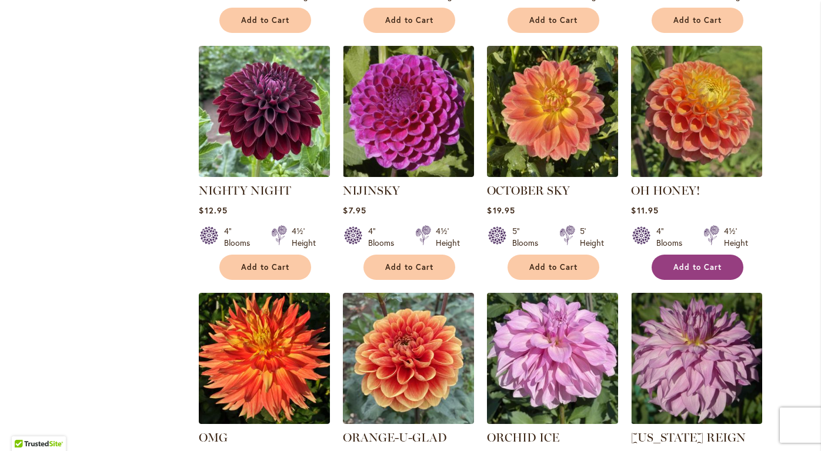
click at [682, 262] on span "Add to Cart" at bounding box center [697, 267] width 48 height 10
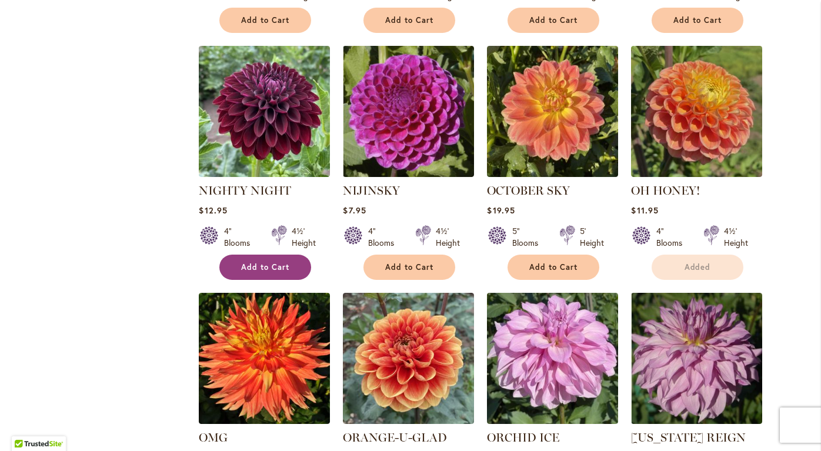
click at [267, 263] on span "Add to Cart" at bounding box center [265, 267] width 48 height 10
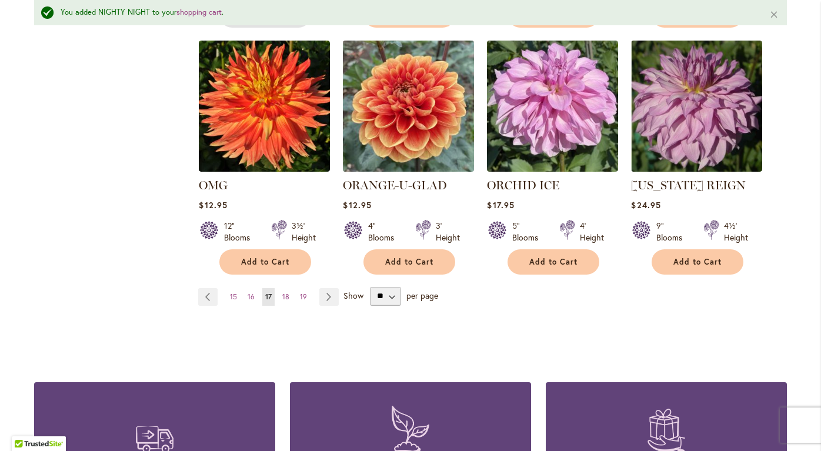
scroll to position [999, 0]
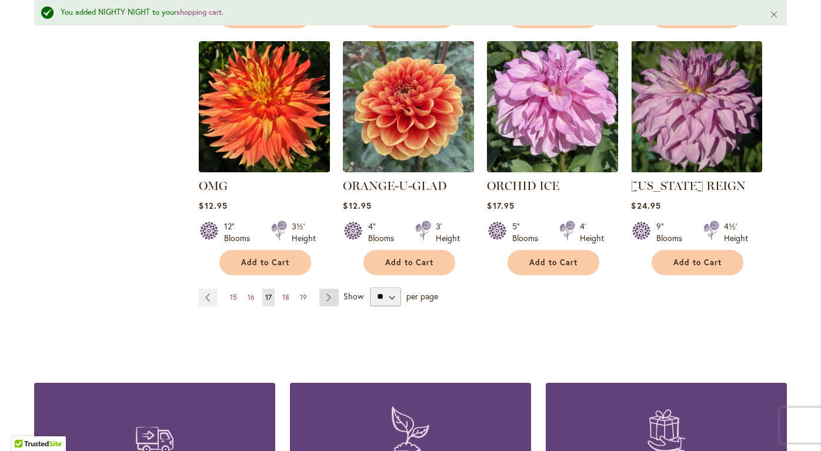
click at [326, 292] on link "Page Next" at bounding box center [328, 298] width 19 height 18
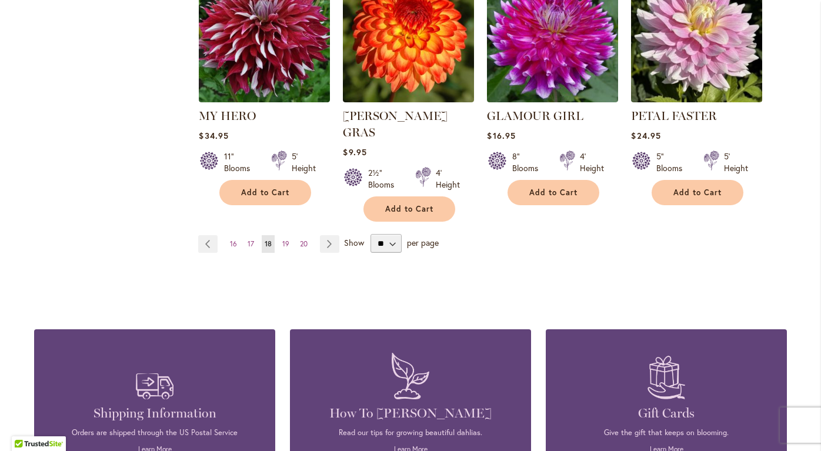
scroll to position [1077, 0]
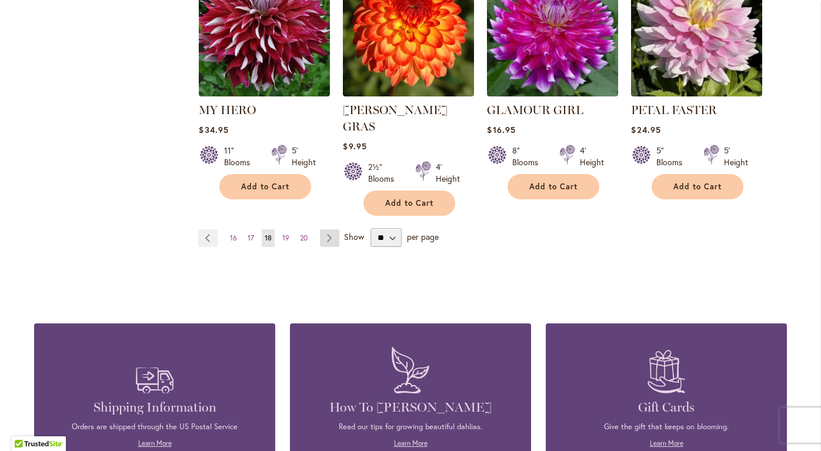
click at [329, 229] on link "Page Next" at bounding box center [329, 238] width 19 height 18
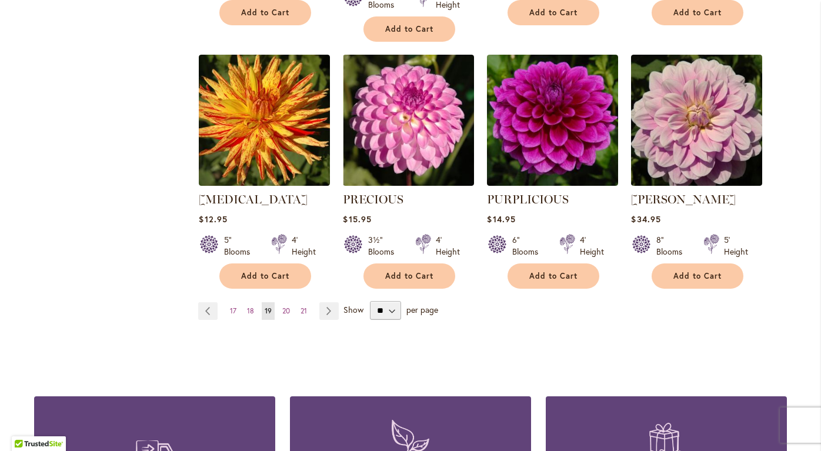
scroll to position [994, 0]
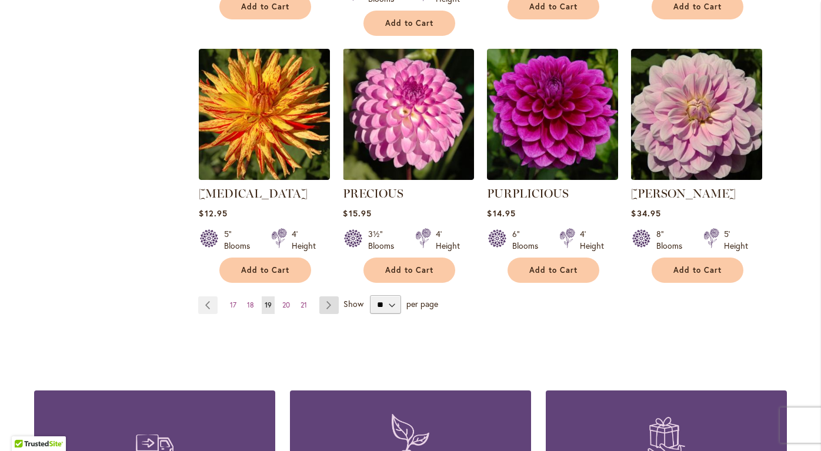
click at [326, 296] on link "Page Next" at bounding box center [328, 305] width 19 height 18
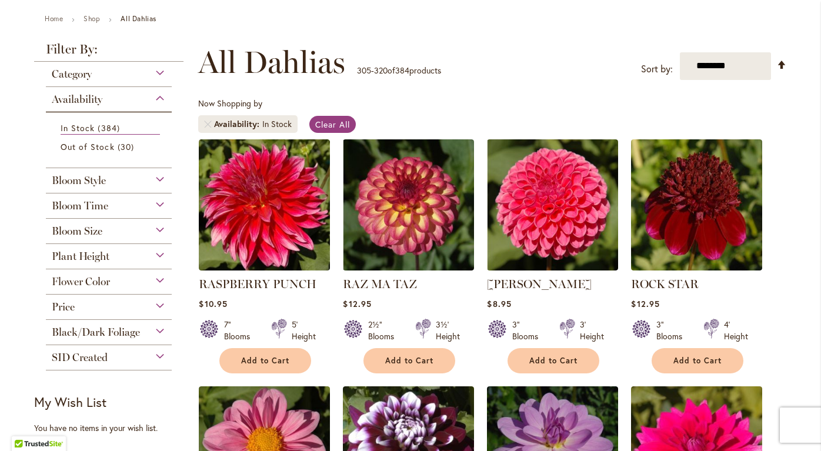
scroll to position [130, 0]
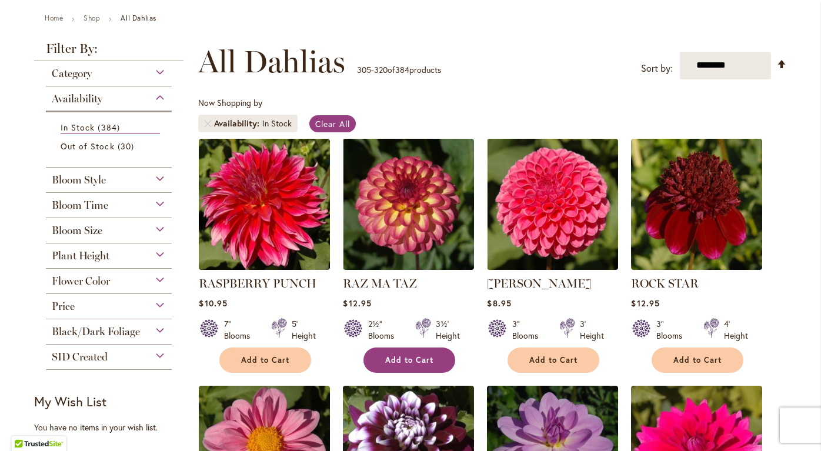
click at [399, 357] on span "Add to Cart" at bounding box center [409, 360] width 48 height 10
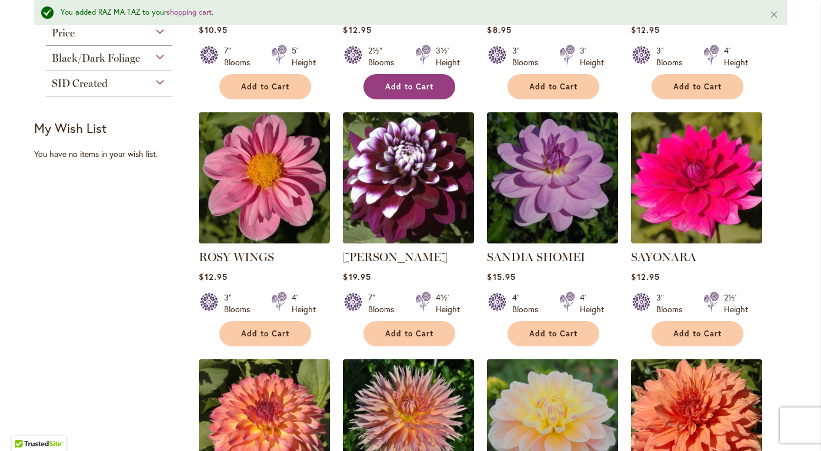
scroll to position [436, 0]
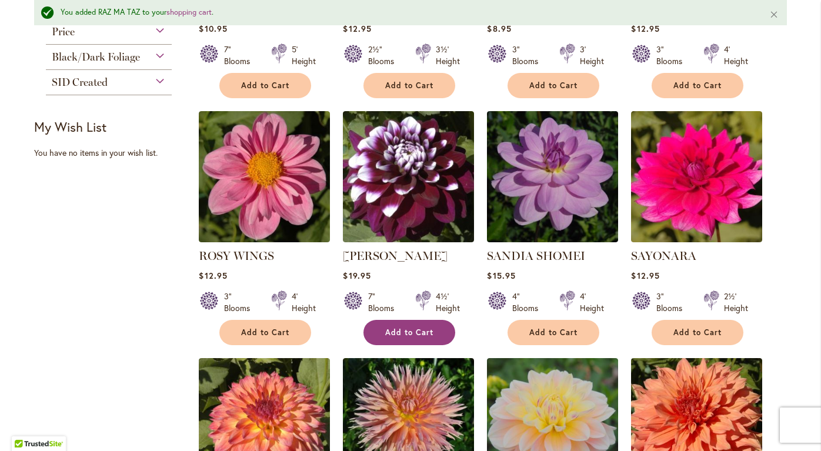
click at [413, 330] on span "Add to Cart" at bounding box center [409, 332] width 48 height 10
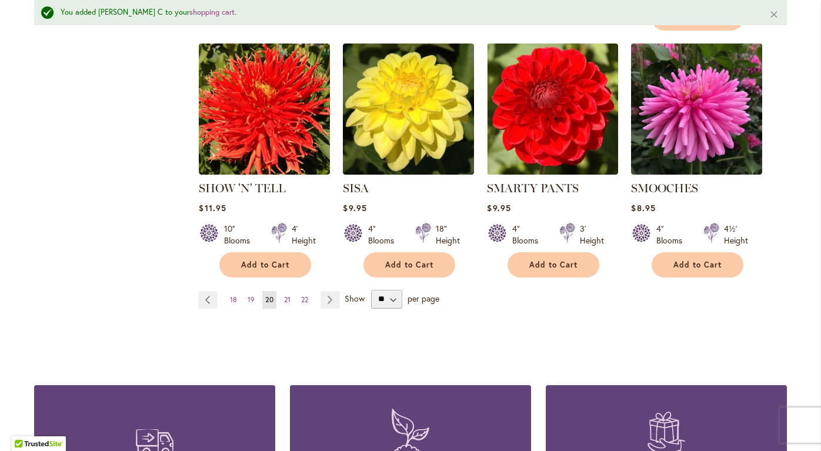
scroll to position [1016, 0]
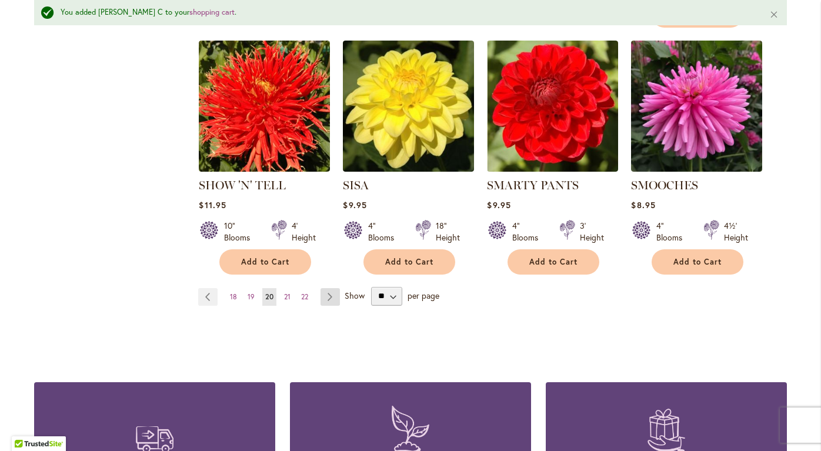
click at [330, 288] on link "Page Next" at bounding box center [329, 297] width 19 height 18
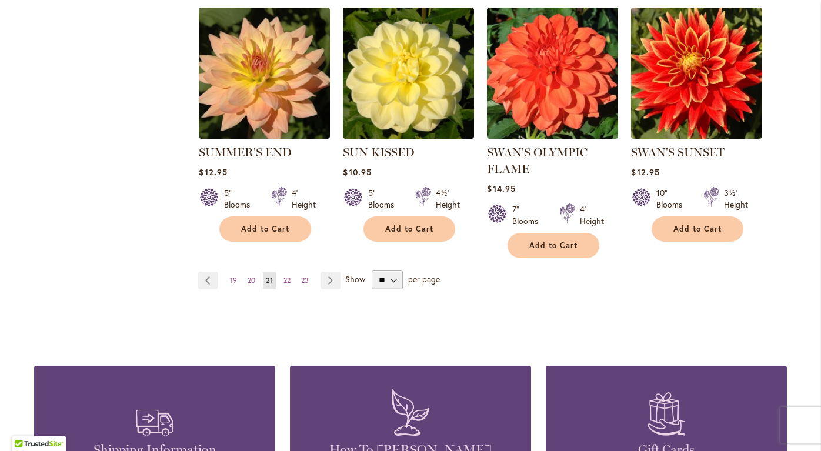
scroll to position [1004, 0]
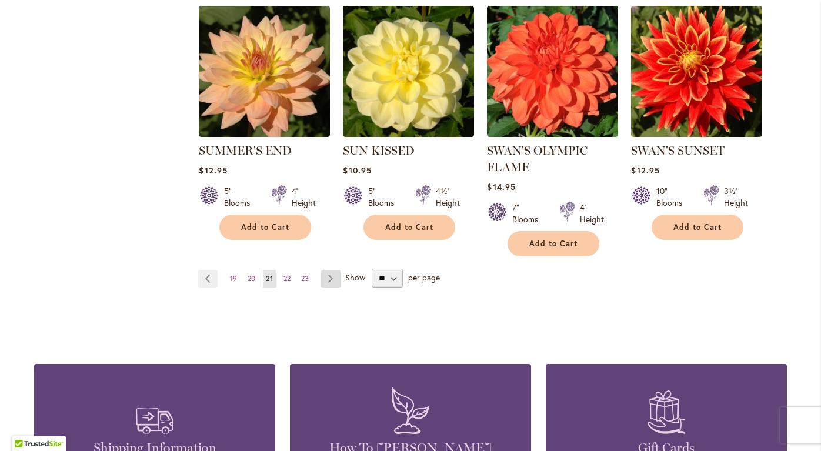
click at [331, 274] on link "Page Next" at bounding box center [330, 279] width 19 height 18
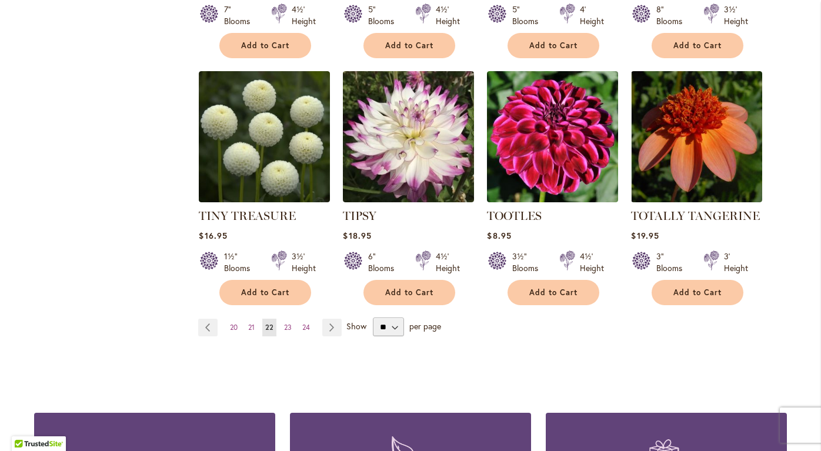
scroll to position [940, 0]
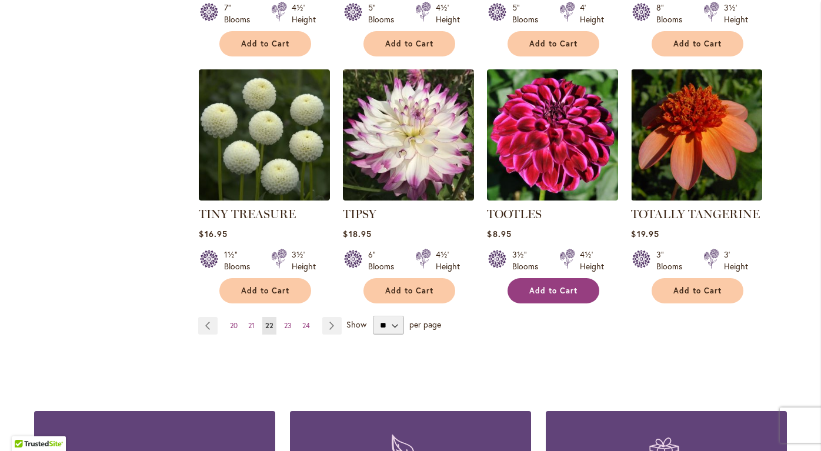
click at [543, 286] on span "Add to Cart" at bounding box center [553, 291] width 48 height 10
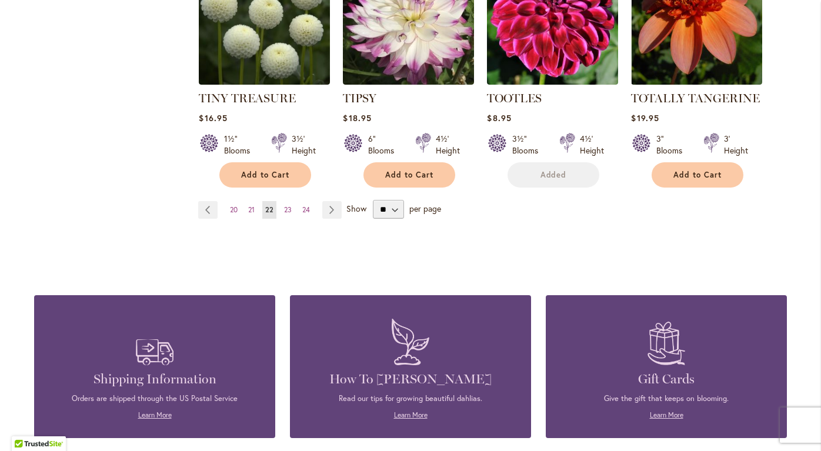
scroll to position [1068, 0]
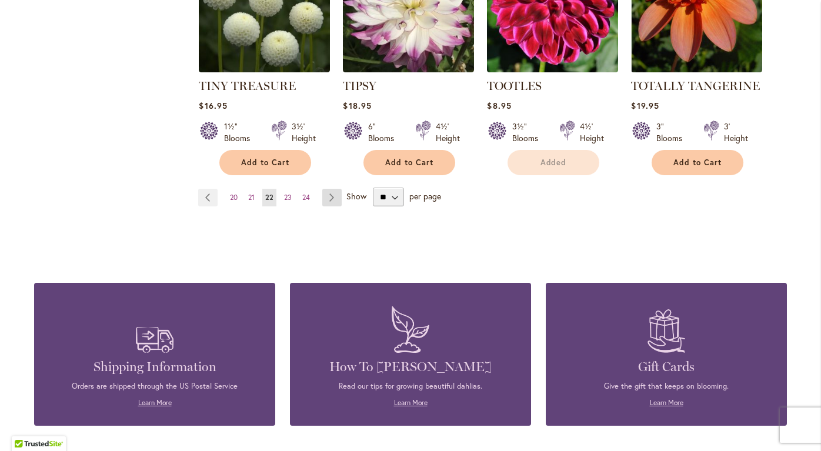
click at [332, 192] on link "Page Next" at bounding box center [331, 198] width 19 height 18
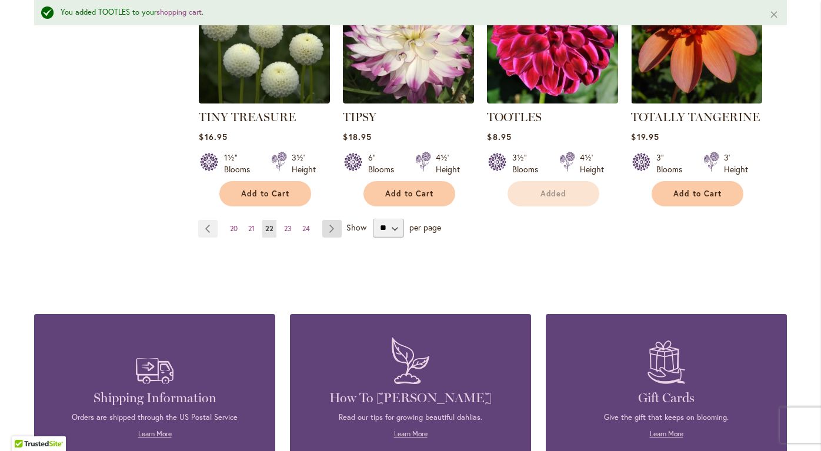
scroll to position [1099, 0]
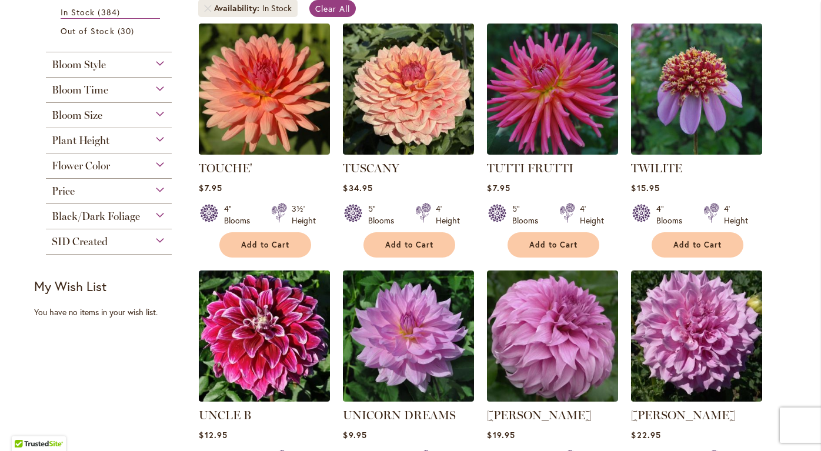
scroll to position [242, 0]
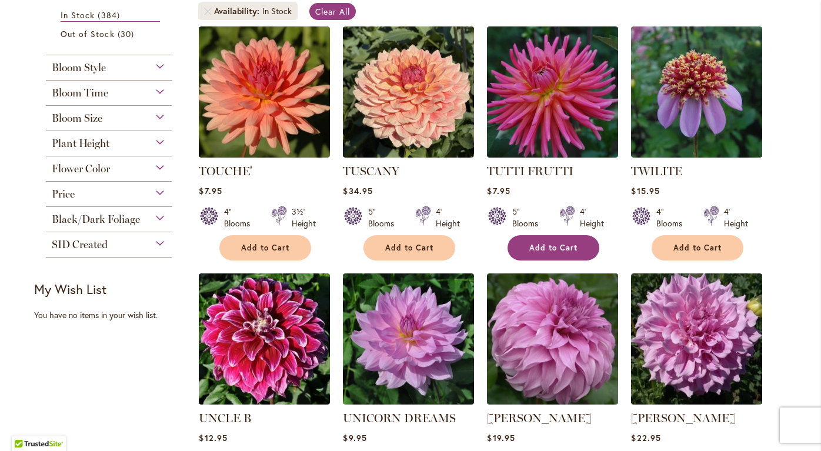
click at [534, 243] on span "Add to Cart" at bounding box center [553, 248] width 48 height 10
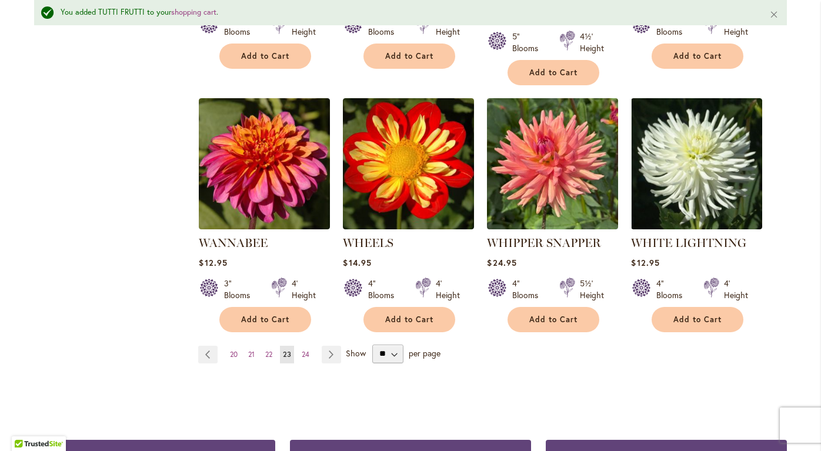
scroll to position [958, 0]
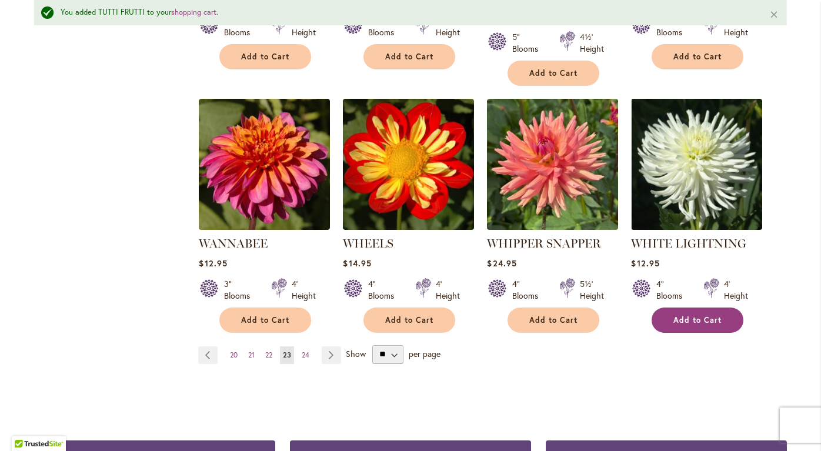
click at [690, 315] on span "Add to Cart" at bounding box center [697, 320] width 48 height 10
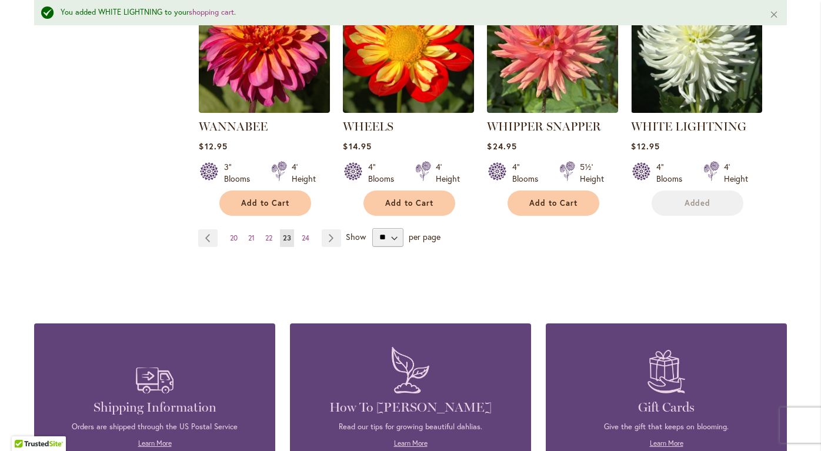
scroll to position [1100, 0]
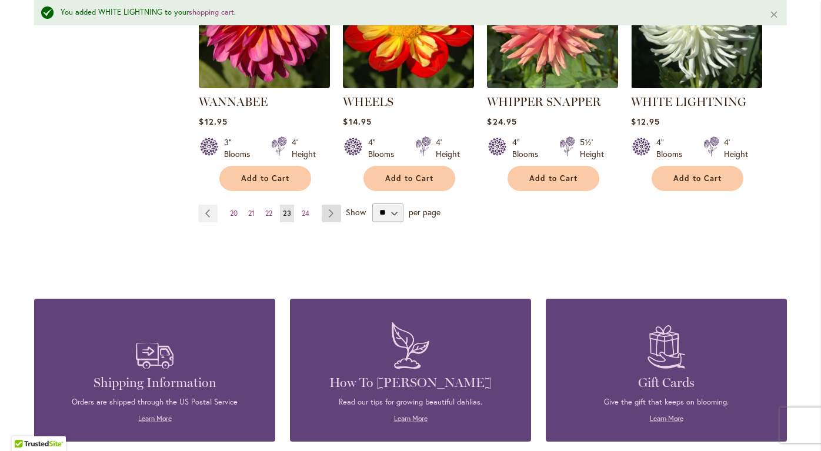
click at [333, 205] on link "Page Next" at bounding box center [331, 214] width 19 height 18
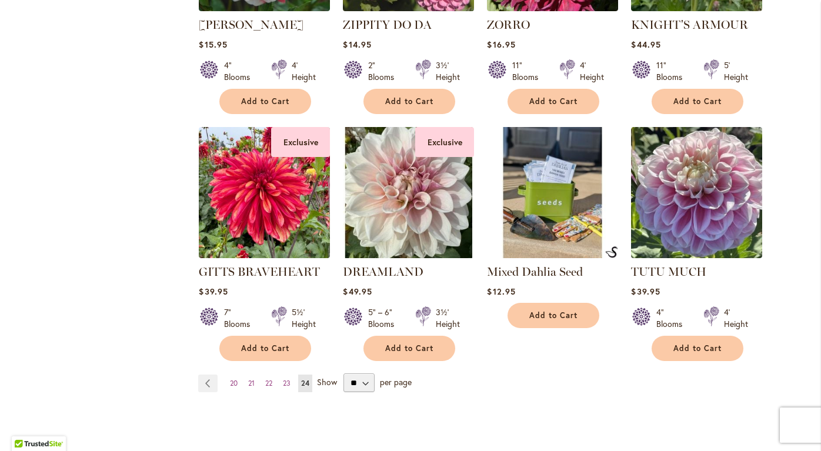
scroll to position [890, 0]
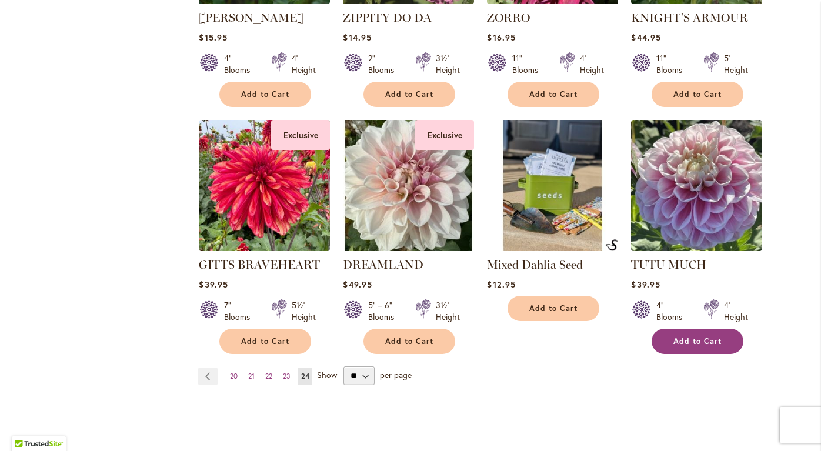
click at [684, 336] on span "Add to Cart" at bounding box center [697, 341] width 48 height 10
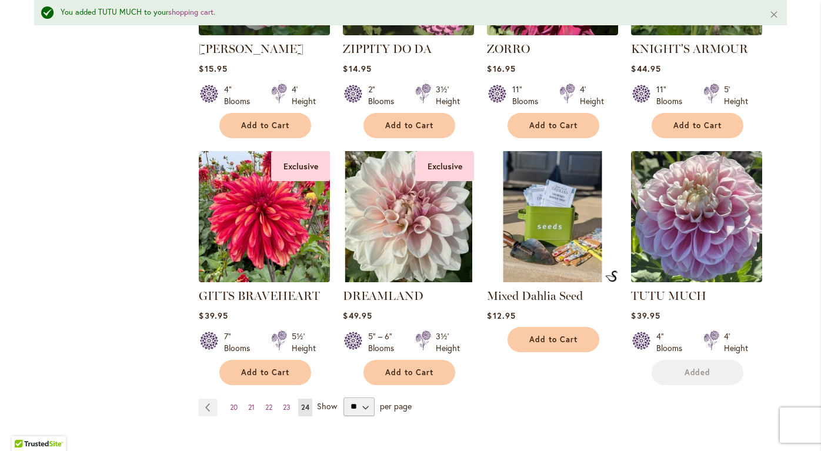
scroll to position [921, 0]
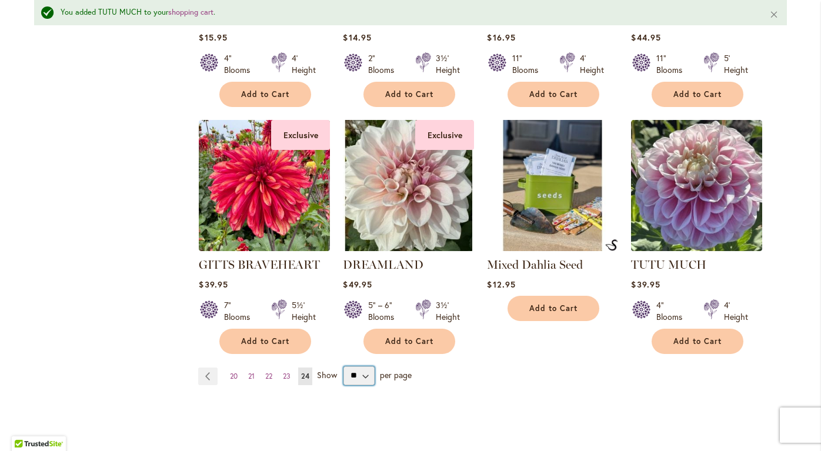
click at [370, 375] on select "** ** ** **" at bounding box center [358, 375] width 31 height 19
